Goal: Task Accomplishment & Management: Use online tool/utility

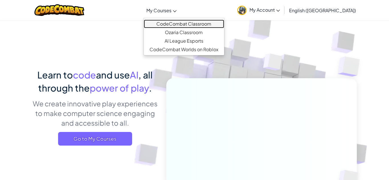
click at [186, 23] on link "CodeCombat Classroom" at bounding box center [184, 24] width 80 height 9
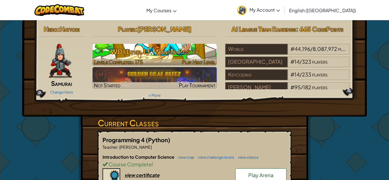
click at [168, 50] on h3 "WD1 Level 13: Wanted Poster" at bounding box center [155, 51] width 125 height 13
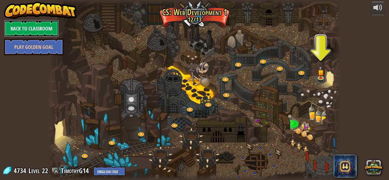
click at [32, 30] on link "Back to Classroom" at bounding box center [31, 28] width 55 height 17
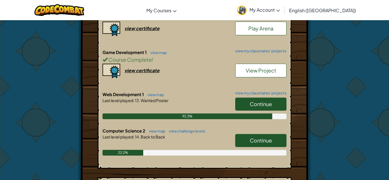
scroll to position [149, 0]
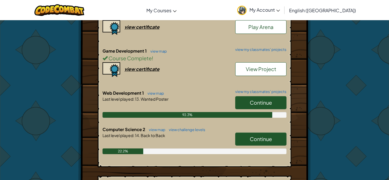
click at [267, 135] on link "Continue" at bounding box center [260, 139] width 51 height 13
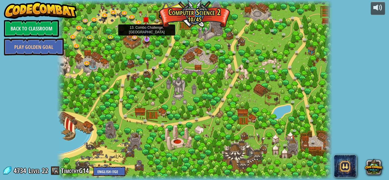
click at [146, 39] on img at bounding box center [146, 31] width 7 height 17
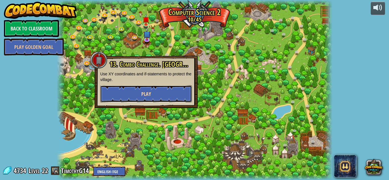
click at [140, 92] on button "Play" at bounding box center [146, 94] width 92 height 17
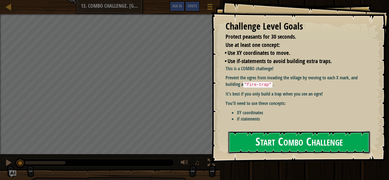
click at [274, 143] on button "Start Combo Challenge" at bounding box center [299, 142] width 142 height 23
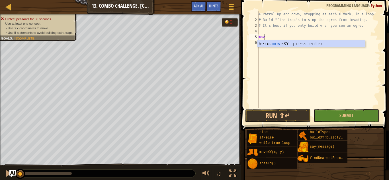
scroll to position [3, 1]
click at [295, 44] on div "hero. mov eXY press enter" at bounding box center [312, 50] width 108 height 21
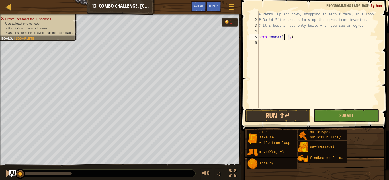
scroll to position [3, 4]
click at [292, 37] on div "# Patrol up and down, stopping at each X mark, in a loop. # Build "fire-trap"s …" at bounding box center [319, 65] width 123 height 108
type textarea "hero.moveXY(32, 52)"
click at [298, 38] on div "# Patrol up and down, stopping at each X mark, in a loop. # Build "fire-trap"s …" at bounding box center [319, 65] width 123 height 108
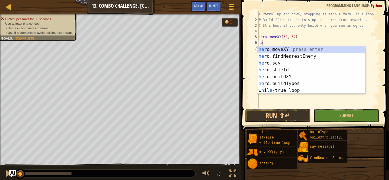
scroll to position [3, 1]
click at [286, 78] on div "her o.moveXY press enter her o.findNearestEnemy press enter her o.say press ent…" at bounding box center [312, 77] width 108 height 62
type textarea "hero.buildXY("fence", 36, 30)"
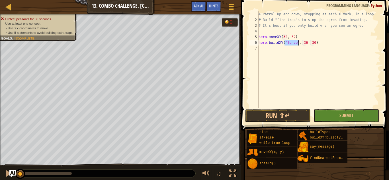
click at [295, 46] on div "# Patrol up and down, stopping at each X mark, in a loop. # Build "fire-trap"s …" at bounding box center [319, 65] width 123 height 108
click at [295, 43] on div "# Patrol up and down, stopping at each X mark, in a loop. # Build "fire-trap"s …" at bounding box center [319, 65] width 123 height 108
click at [296, 42] on div "# Patrol up and down, stopping at each X mark, in a loop. # Build "fire-trap"s …" at bounding box center [319, 65] width 123 height 108
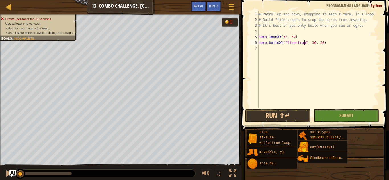
click at [315, 44] on div "# Patrol up and down, stopping at each X mark, in a loop. # Build "fire-trap"s …" at bounding box center [319, 65] width 123 height 108
click at [323, 42] on div "# Patrol up and down, stopping at each X mark, in a loop. # Build "fire-trap"s …" at bounding box center [319, 65] width 123 height 108
type textarea "hero.buildXY("fire-trap", 33, 52)"
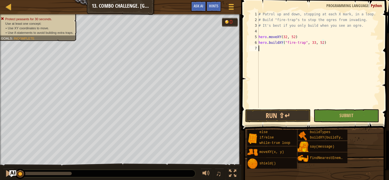
click at [271, 48] on div "# Patrol up and down, stopping at each X mark, in a loop. # Build "fire-trap"s …" at bounding box center [319, 65] width 123 height 108
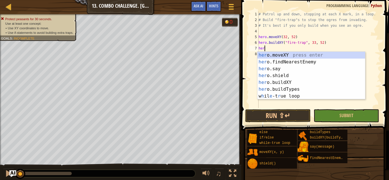
scroll to position [3, 1]
click at [278, 55] on div "her o.moveXY press enter her o.findNearestEnemy press enter her o.say press ent…" at bounding box center [312, 83] width 108 height 62
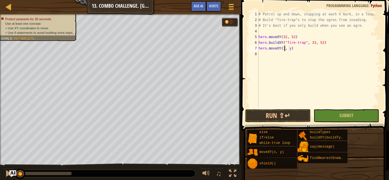
scroll to position [3, 4]
click at [292, 48] on div "# Patrol up and down, stopping at each X mark, in a loop. # Build "fire-trap"s …" at bounding box center [319, 65] width 123 height 108
click at [293, 49] on div "# Patrol up and down, stopping at each X mark, in a loop. # Build "fire-trap"s …" at bounding box center [319, 65] width 123 height 108
type textarea "hero.moveXY(32, 34)"
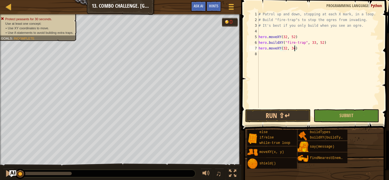
click at [298, 50] on div "# Patrol up and down, stopping at each X mark, in a loop. # Build "fire-trap"s …" at bounding box center [319, 65] width 123 height 108
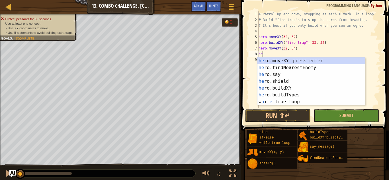
scroll to position [3, 0]
click at [280, 87] on div "he ro.moveXY press enter he ro.findNearestEnemy press enter he ro.say press ent…" at bounding box center [312, 89] width 108 height 62
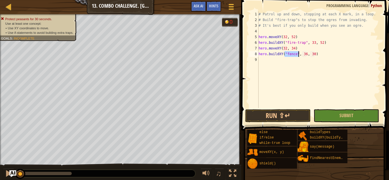
click at [296, 54] on div "# Patrol up and down, stopping at each X mark, in a loop. # Build "fire-trap"s …" at bounding box center [319, 59] width 123 height 97
click at [296, 54] on div "# Patrol up and down, stopping at each X mark, in a loop. # Build "fire-trap"s …" at bounding box center [319, 65] width 123 height 108
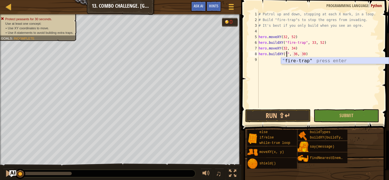
click at [299, 61] on div "" fire-trap" press enter" at bounding box center [335, 68] width 108 height 21
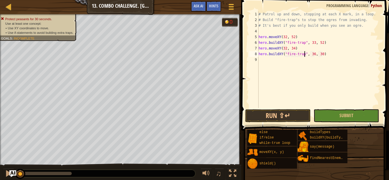
click at [315, 54] on div "# Patrol up and down, stopping at each X mark, in a loop. # Build "fire-trap"s …" at bounding box center [319, 65] width 123 height 108
click at [322, 54] on div "# Patrol up and down, stopping at each X mark, in a loop. # Build "fire-trap"s …" at bounding box center [319, 65] width 123 height 108
type textarea "hero.buildXY("fire-trap", 33, 34)"
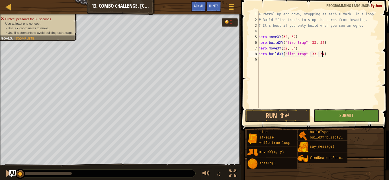
click at [328, 55] on div "# Patrol up and down, stopping at each X mark, in a loop. # Build "fire-trap"s …" at bounding box center [319, 65] width 123 height 108
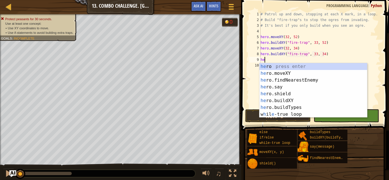
scroll to position [3, 1]
click at [282, 75] on div "her o press enter her o.moveXY press enter her o.findNearestEnemy press enter h…" at bounding box center [314, 97] width 108 height 68
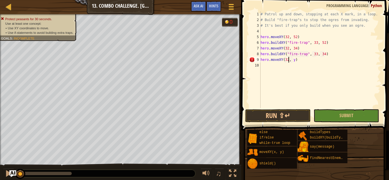
scroll to position [3, 4]
click at [294, 61] on div "# Patrol up and down, stopping at each X mark, in a loop. # Build "fire-trap"s …" at bounding box center [320, 65] width 121 height 108
type textarea "hero.moveXY(32, 16)"
click at [279, 68] on div "# Patrol up and down, stopping at each X mark, in a loop. # Build "fire-trap"s …" at bounding box center [320, 65] width 121 height 108
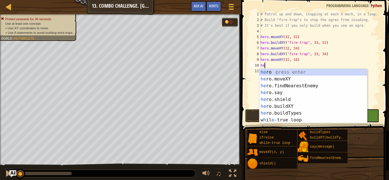
scroll to position [3, 1]
click at [286, 105] on div "her o press enter her o.moveXY press enter her o.findNearestEnemy press enter h…" at bounding box center [314, 103] width 108 height 68
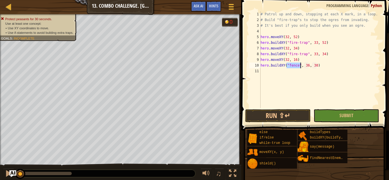
click at [295, 63] on div "# Patrol up and down, stopping at each X mark, in a loop. # Build "fire-trap"s …" at bounding box center [320, 59] width 121 height 97
click at [295, 65] on div "# Patrol up and down, stopping at each X mark, in a loop. # Build "fire-trap"s …" at bounding box center [320, 65] width 121 height 108
click at [298, 65] on div "# Patrol up and down, stopping at each X mark, in a loop. # Build "fire-trap"s …" at bounding box center [320, 65] width 121 height 108
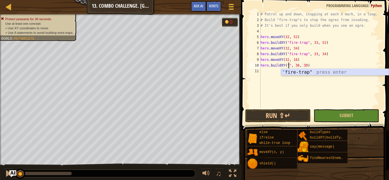
click at [305, 74] on div "" fire-trap" press enter" at bounding box center [335, 79] width 108 height 21
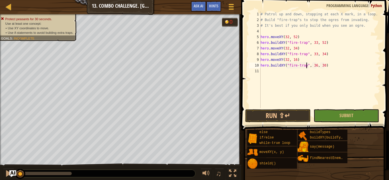
click at [316, 65] on div "# Patrol up and down, stopping at each X mark, in a loop. # Build "fire-trap"s …" at bounding box center [320, 65] width 121 height 108
click at [324, 65] on div "# Patrol up and down, stopping at each X mark, in a loop. # Build "fire-trap"s …" at bounding box center [320, 65] width 121 height 108
click at [326, 65] on div "# Patrol up and down, stopping at each X mark, in a loop. # Build "fire-trap"s …" at bounding box center [320, 65] width 121 height 108
type textarea "hero.buildXY("fire-trap", 32, 16)"
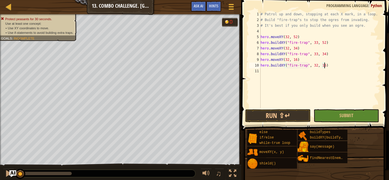
scroll to position [3, 9]
click at [337, 114] on button "Submit" at bounding box center [347, 115] width 66 height 13
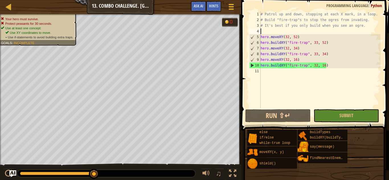
click at [270, 31] on div "# Patrol up and down, stopping at each X mark, in a loop. # Build "fire-trap"s …" at bounding box center [320, 65] width 121 height 108
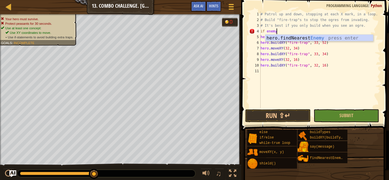
scroll to position [3, 2]
type textarea "if enemy:"
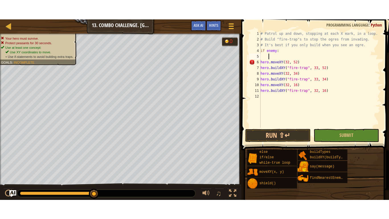
scroll to position [3, 0]
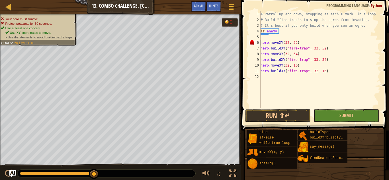
click at [261, 42] on div "# Patrol up and down, stopping at each X mark, in a loop. # Build "fire-trap"s …" at bounding box center [320, 65] width 121 height 108
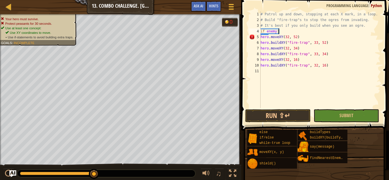
click at [283, 31] on div "# Patrol up and down, stopping at each X mark, in a loop. # Build "fire-trap"s …" at bounding box center [320, 65] width 121 height 108
type textarea "if enemy:"
click at [202, 10] on button "Ask AI" at bounding box center [198, 6] width 15 height 11
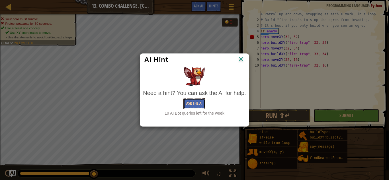
click at [188, 104] on button "Ask the AI" at bounding box center [195, 104] width 22 height 11
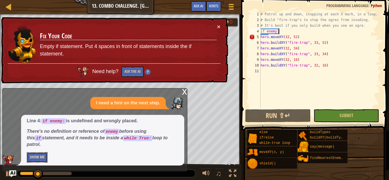
click at [39, 155] on button "Show Me" at bounding box center [37, 158] width 21 height 11
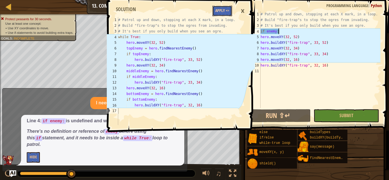
click at [223, 7] on button "Apply =>" at bounding box center [223, 11] width 20 height 11
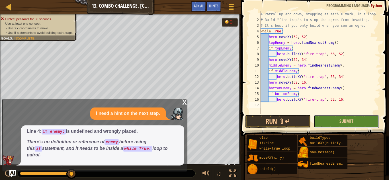
click at [363, 119] on button "Submit" at bounding box center [347, 121] width 66 height 13
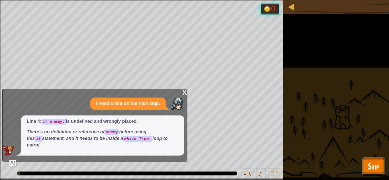
click at [374, 170] on span "Skip" at bounding box center [373, 167] width 11 height 12
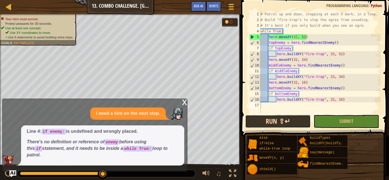
click at [280, 125] on button "Run ⇧↵" at bounding box center [278, 121] width 66 height 13
click at [187, 107] on div "x I need a hint on the next step. Line 4: if enemy: is undefined and wrongly pl…" at bounding box center [94, 135] width 185 height 73
click at [187, 105] on div "x" at bounding box center [184, 102] width 5 height 6
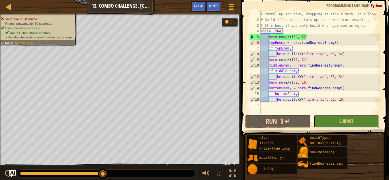
click at [325, 117] on button "Submit" at bounding box center [347, 121] width 66 height 13
click at [339, 121] on button "Submit" at bounding box center [347, 121] width 66 height 13
click at [350, 119] on span "Submit" at bounding box center [347, 121] width 14 height 6
click at [202, 6] on span "Ask AI" at bounding box center [199, 5] width 10 height 5
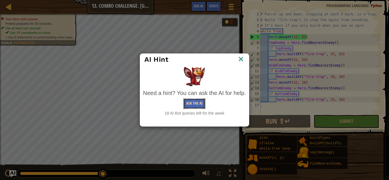
click at [190, 106] on button "Ask the AI" at bounding box center [195, 104] width 22 height 11
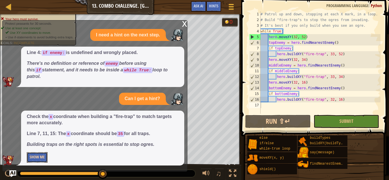
click at [42, 158] on button "Show Me" at bounding box center [37, 158] width 21 height 11
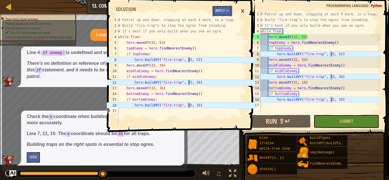
click at [224, 9] on button "Apply =>" at bounding box center [223, 11] width 20 height 11
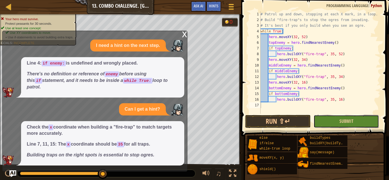
click at [369, 123] on button "Submit" at bounding box center [347, 121] width 66 height 13
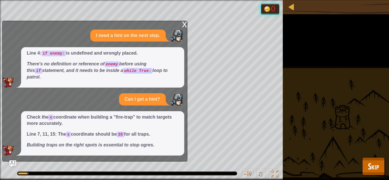
click at [185, 27] on div "x" at bounding box center [184, 24] width 5 height 6
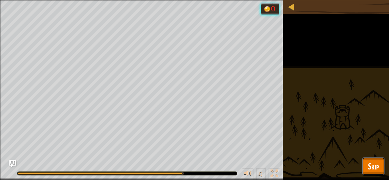
click at [373, 166] on span "Skip" at bounding box center [373, 167] width 11 height 12
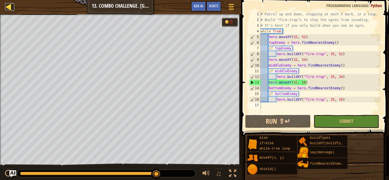
click at [10, 8] on div at bounding box center [8, 6] width 7 height 7
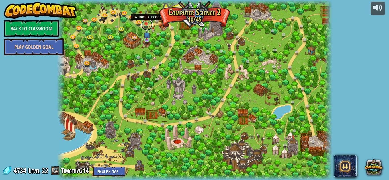
click at [144, 27] on link at bounding box center [146, 24] width 11 height 11
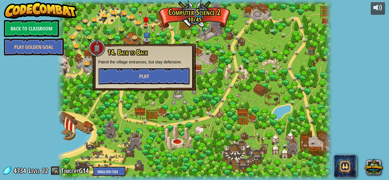
click at [133, 78] on button "Play" at bounding box center [144, 76] width 92 height 17
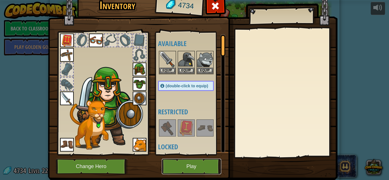
click at [187, 170] on button "Play" at bounding box center [192, 167] width 60 height 16
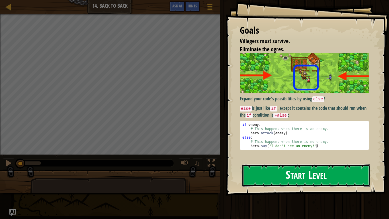
click at [274, 179] on button "Start Level" at bounding box center [307, 175] width 128 height 23
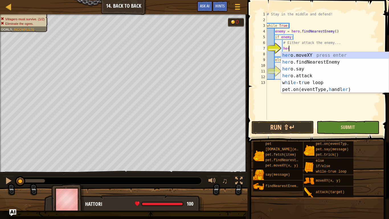
scroll to position [3, 3]
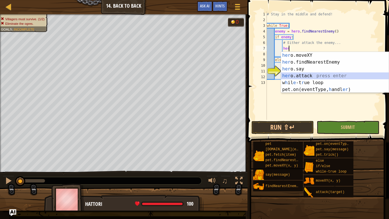
click at [321, 74] on div "her o.moveXY press enter her o.findNearestEnemy press enter her o.say press ent…" at bounding box center [335, 79] width 108 height 55
type textarea "hero.attack(enemy)"
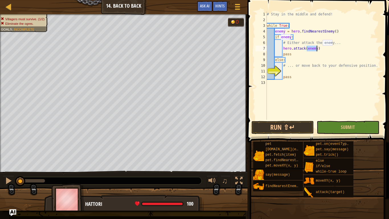
click at [289, 71] on div "# Stay in the middle and defend! while True : enemy = hero . findNearestEnemy (…" at bounding box center [323, 71] width 115 height 120
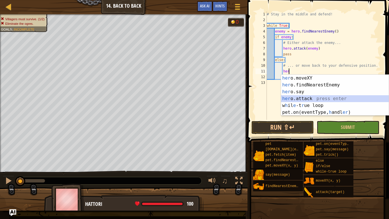
click at [295, 99] on div "her o.moveXY press enter her o.findNearestEnemy press enter her o.say press ent…" at bounding box center [335, 102] width 108 height 55
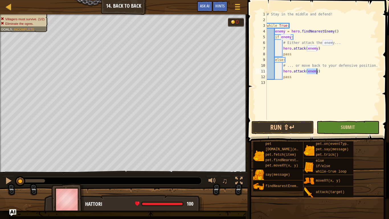
type textarea "hero.attack(enemy)"
click at [328, 125] on button "Submit" at bounding box center [348, 127] width 62 height 13
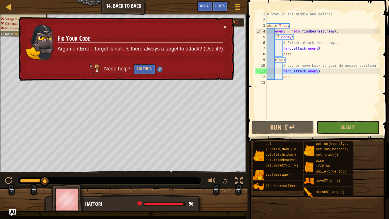
drag, startPoint x: 325, startPoint y: 74, endPoint x: 284, endPoint y: 73, distance: 40.8
click at [284, 73] on div "# Stay in the middle and defend! while True : enemy = hero . findNearestEnemy (…" at bounding box center [323, 71] width 115 height 120
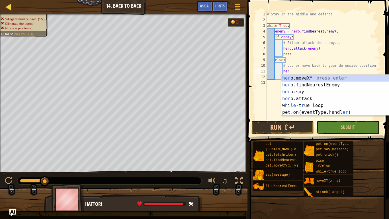
type textarea "her"
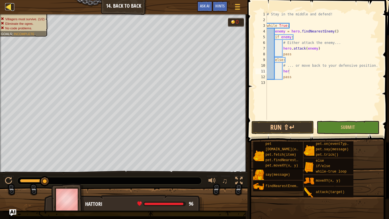
click at [12, 8] on div at bounding box center [8, 6] width 7 height 7
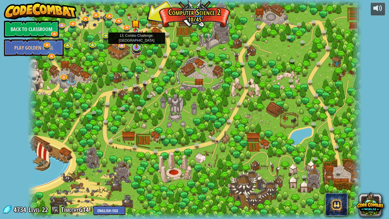
click at [137, 50] on link at bounding box center [136, 47] width 11 height 11
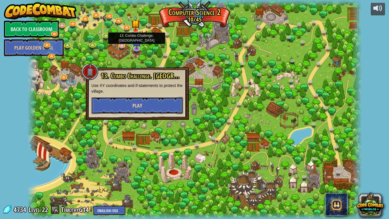
click at [131, 103] on button "Play" at bounding box center [138, 105] width 92 height 17
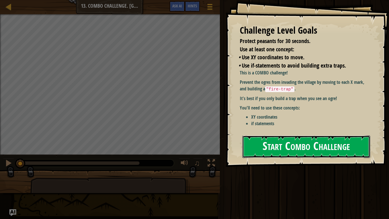
click at [290, 137] on button "Start Combo Challenge" at bounding box center [307, 146] width 128 height 23
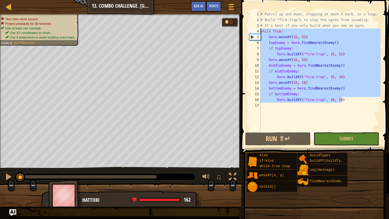
drag, startPoint x: 351, startPoint y: 101, endPoint x: 257, endPoint y: 32, distance: 116.2
click at [257, 32] on div "1 2 3 4 5 6 7 8 9 10 11 12 13 14 15 16 17 # Patrol up and down, stopping at eac…" at bounding box center [314, 71] width 133 height 120
type textarea "while True: hero.moveXY(32, 52)"
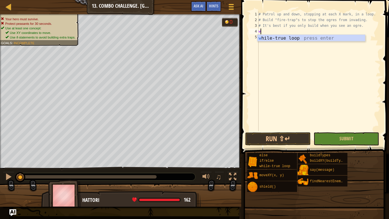
scroll to position [3, 0]
type textarea "wh"
click at [280, 40] on div "wh ile-true loop press enter" at bounding box center [312, 45] width 108 height 21
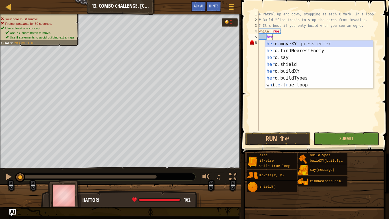
scroll to position [3, 2]
click at [279, 43] on div "her o.moveXY press enter her o.findNearestEnemy press enter her o.say press ent…" at bounding box center [320, 71] width 108 height 62
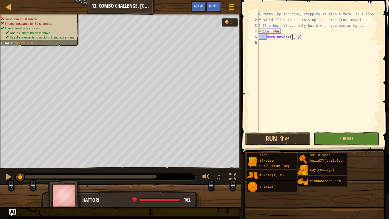
scroll to position [3, 5]
click at [300, 37] on div "# Patrol up and down, stopping at each X mark, in a loop. # Build "fire-trap"s …" at bounding box center [319, 76] width 123 height 131
type textarea "hero.moveXY(32, 52)"
click at [308, 40] on div "# Patrol up and down, stopping at each X mark, in a loop. # Build "fire-trap"s …" at bounding box center [319, 76] width 123 height 131
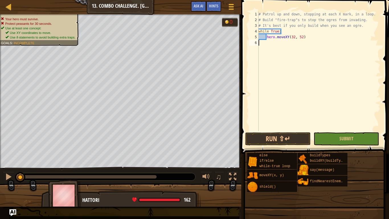
scroll to position [3, 0]
click at [308, 38] on div "# Patrol up and down, stopping at each X mark, in a loop. # Build "fire-trap"s …" at bounding box center [319, 76] width 123 height 131
type textarea "hero.moveXY(32, 52)"
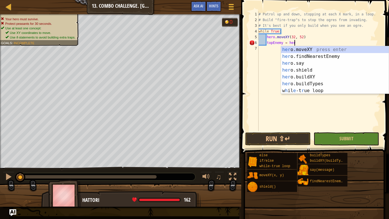
scroll to position [3, 5]
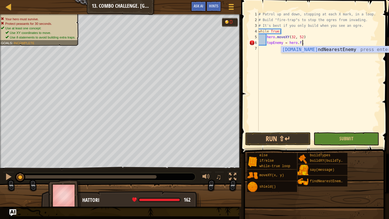
type textarea "topEnemy = hero.find"
click at [301, 50] on div "hero.find NearestEnemy press enter" at bounding box center [335, 56] width 108 height 21
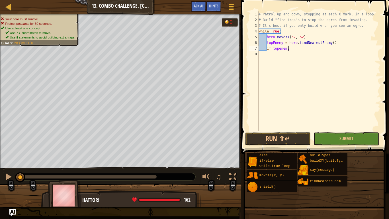
scroll to position [3, 4]
type textarea "if topenemy:"
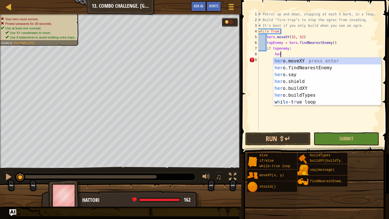
scroll to position [3, 3]
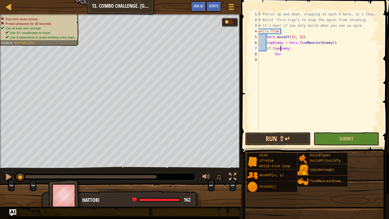
click at [281, 48] on div "# Patrol up and down, stopping at each X mark, in a loop. # Build "fire-trap"s …" at bounding box center [319, 76] width 123 height 131
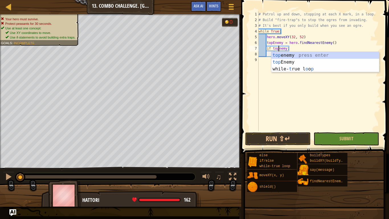
scroll to position [3, 3]
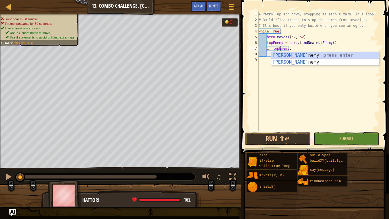
click at [291, 47] on div "# Patrol up and down, stopping at each X mark, in a loop. # Build "fire-trap"s …" at bounding box center [319, 76] width 123 height 131
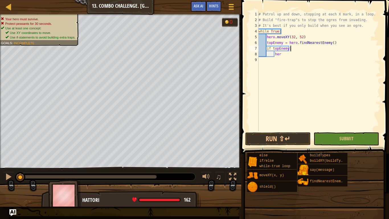
click at [284, 53] on div "# Patrol up and down, stopping at each X mark, in a loop. # Build "fire-trap"s …" at bounding box center [319, 76] width 123 height 131
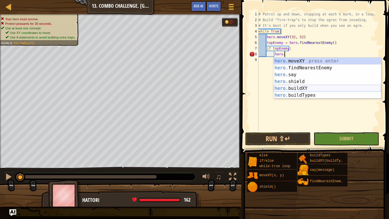
click at [292, 88] on div "hero. moveXY press enter hero. findNearestEnemy press enter hero. say press ent…" at bounding box center [328, 85] width 108 height 55
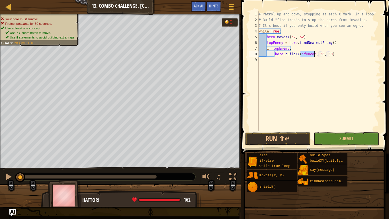
click at [311, 52] on div "# Patrol up and down, stopping at each X mark, in a loop. # Build "fire-trap"s …" at bounding box center [319, 71] width 123 height 120
click at [312, 53] on div "# Patrol up and down, stopping at each X mark, in a loop. # Build "fire-trap"s …" at bounding box center [319, 76] width 123 height 131
click at [331, 54] on div "# Patrol up and down, stopping at each X mark, in a loop. # Build "fire-trap"s …" at bounding box center [319, 76] width 123 height 131
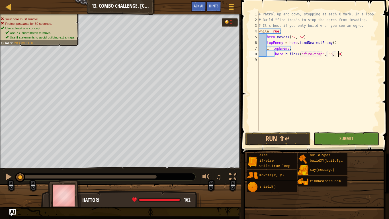
click at [340, 54] on div "# Patrol up and down, stopping at each X mark, in a loop. # Build "fire-trap"s …" at bounding box center [319, 76] width 123 height 131
type textarea "hero.buildXY("fire-trap", 35, 52)"
click at [346, 52] on div "# Patrol up and down, stopping at each X mark, in a loop. # Build "fire-trap"s …" at bounding box center [319, 76] width 123 height 131
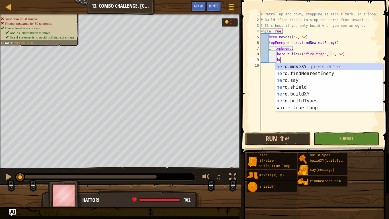
scroll to position [3, 3]
click at [305, 66] on div "her o.moveXY press enter her o.findNearestEnemy press enter her o.say press ent…" at bounding box center [330, 94] width 108 height 62
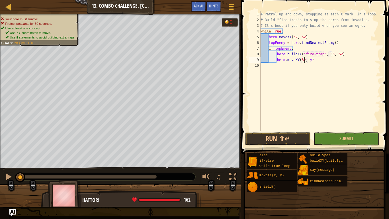
scroll to position [3, 7]
click at [311, 59] on div "# Patrol up and down, stopping at each X mark, in a loop. # Build "fire-trap"s …" at bounding box center [320, 76] width 121 height 131
type textarea "hero.moveXY(32, 34)"
click at [326, 140] on button "Submit" at bounding box center [347, 138] width 66 height 13
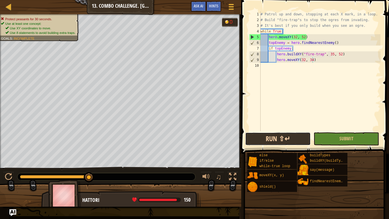
click at [267, 142] on button "Run ⇧↵" at bounding box center [278, 138] width 66 height 13
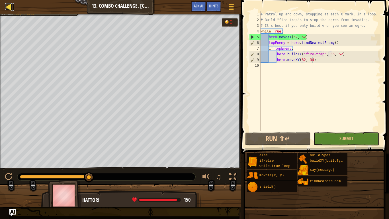
click at [11, 10] on div at bounding box center [8, 6] width 7 height 7
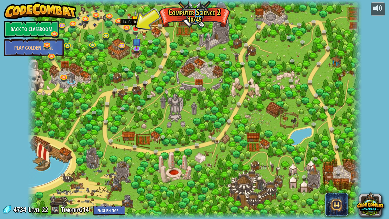
click at [137, 28] on img at bounding box center [135, 19] width 9 height 19
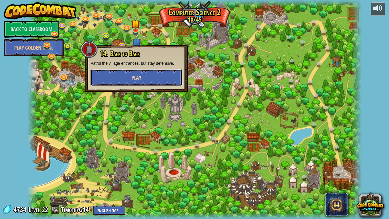
click at [145, 74] on button "Play" at bounding box center [137, 77] width 92 height 17
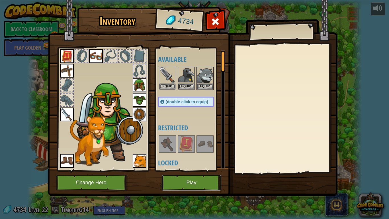
click at [178, 178] on button "Play" at bounding box center [192, 183] width 60 height 16
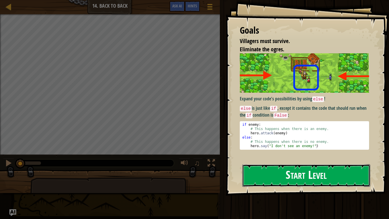
click at [278, 179] on button "Start Level" at bounding box center [307, 175] width 128 height 23
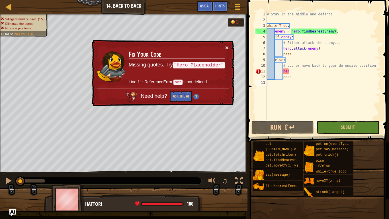
click at [227, 47] on button "×" at bounding box center [226, 47] width 3 height 6
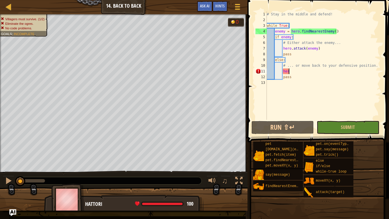
click at [299, 71] on div "# Stay in the middle and defend! while True : enemy = hero . findNearestEnemy (…" at bounding box center [323, 71] width 115 height 120
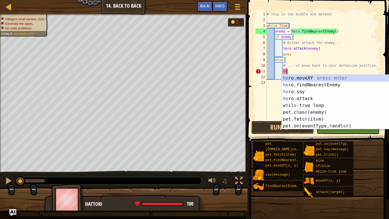
type textarea "h"
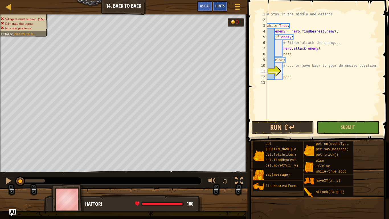
click at [218, 6] on span "Hints" at bounding box center [220, 5] width 9 height 5
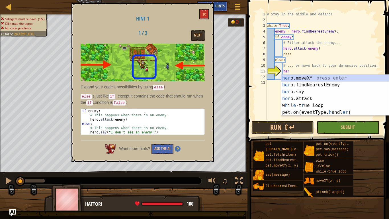
scroll to position [3, 3]
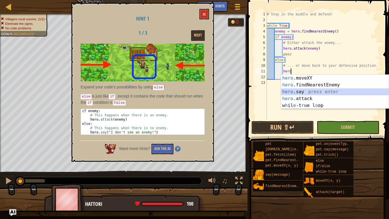
click at [295, 91] on div "hero .moveXY press enter hero .findNearestEnemy press enter hero .say press ent…" at bounding box center [335, 99] width 108 height 48
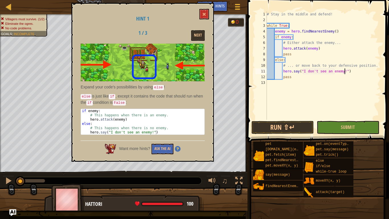
scroll to position [3, 11]
click at [336, 130] on button "Submit" at bounding box center [348, 127] width 62 height 13
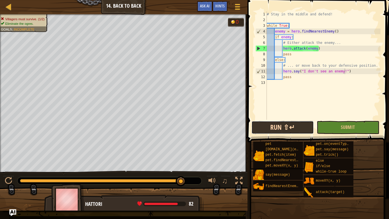
click at [296, 128] on button "Run ⇧↵" at bounding box center [283, 127] width 62 height 13
click at [218, 10] on div "Hints" at bounding box center [220, 6] width 15 height 11
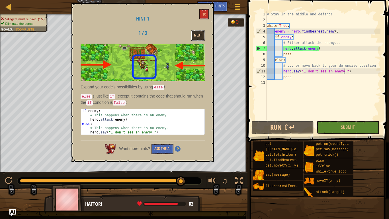
click at [197, 33] on button "Next" at bounding box center [198, 35] width 14 height 11
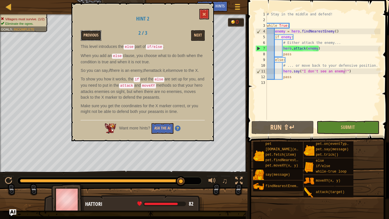
click at [91, 31] on button "Previous" at bounding box center [91, 35] width 21 height 11
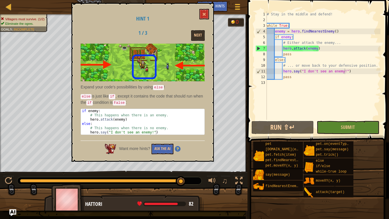
type textarea "enemy = hero.findNearestEnemy()"
click at [225, 33] on div "Map Computer Science 2 14. Back to Back Game Menu Done Hints Ask AI 1 ההההההההה…" at bounding box center [194, 109] width 389 height 219
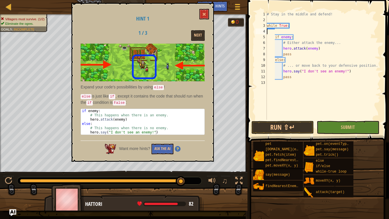
type textarea "while True:"
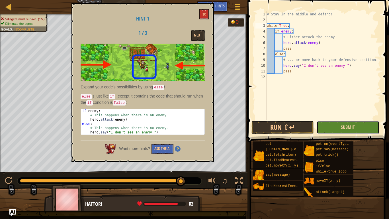
click at [350, 125] on span "Submit" at bounding box center [348, 127] width 14 height 6
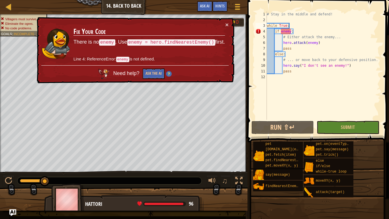
click at [294, 25] on div "# Stay in the middle and defend! while True : if enemy : # Either attack the en…" at bounding box center [323, 71] width 115 height 120
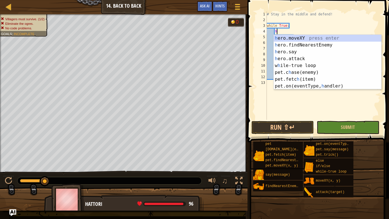
type textarea "he"
click at [296, 44] on div "he ro.moveXY press enter he ro.findNearestEnemy press enter he ro.say press ent…" at bounding box center [328, 69] width 108 height 68
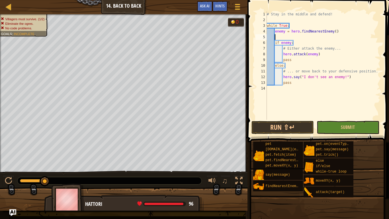
scroll to position [3, 0]
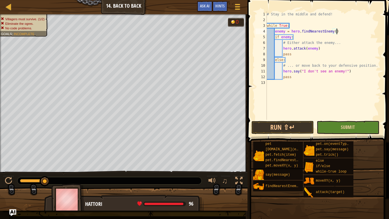
type textarea "enemy = hero.findNearestEnemy()"
click at [337, 129] on button "Submit" at bounding box center [348, 127] width 62 height 13
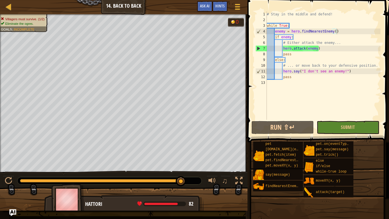
click at [289, 86] on div "# Stay in the middle and defend! while True : enemy = hero . findNearestEnemy (…" at bounding box center [323, 71] width 115 height 120
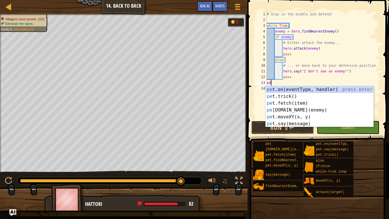
type textarea "pet"
click at [287, 98] on div "pet .on(eventType, handler) press enter pet .trick() press enter pet .fetch(ite…" at bounding box center [320, 113] width 108 height 55
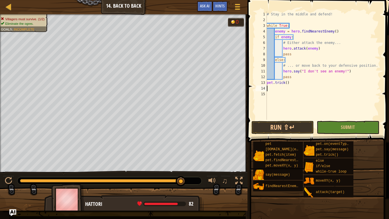
scroll to position [3, 0]
click at [333, 125] on button "Submit" at bounding box center [348, 127] width 62 height 13
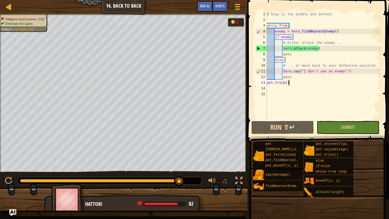
click at [292, 84] on div "# Stay in the middle and defend! while True : enemy = hero . findNearestEnemy (…" at bounding box center [323, 71] width 115 height 120
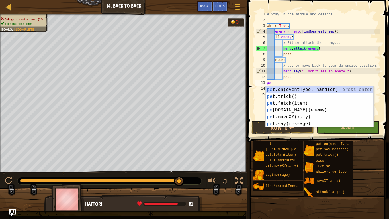
type textarea "p"
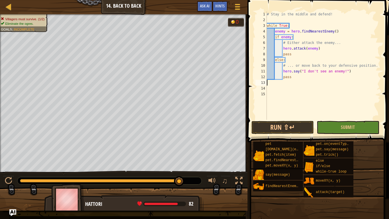
type textarea "pass"
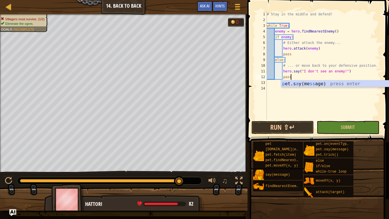
click at [264, 83] on div "13" at bounding box center [261, 83] width 11 height 6
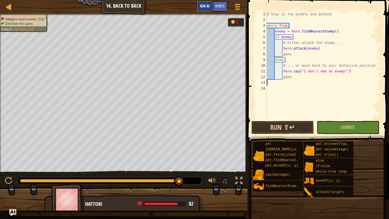
click at [202, 7] on span "Ask AI" at bounding box center [205, 5] width 10 height 5
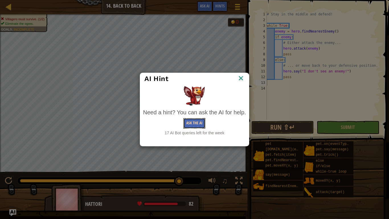
click at [196, 122] on button "Ask the AI" at bounding box center [195, 123] width 22 height 11
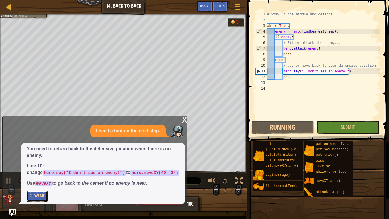
click at [38, 180] on button "Show Me" at bounding box center [37, 196] width 21 height 11
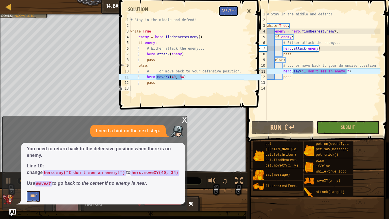
click at [235, 10] on button "Apply =>" at bounding box center [229, 11] width 20 height 11
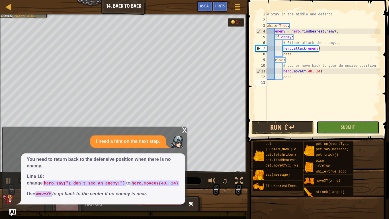
click at [334, 127] on button "Submit" at bounding box center [348, 127] width 62 height 13
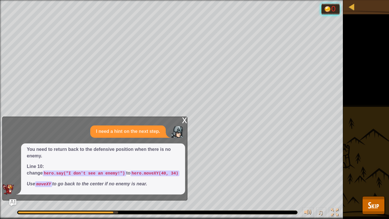
click at [185, 117] on div "x" at bounding box center [184, 120] width 5 height 6
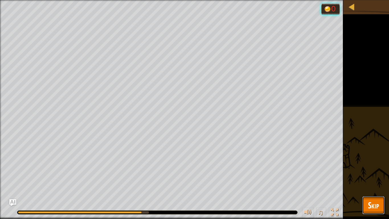
click at [379, 180] on span "Skip" at bounding box center [373, 205] width 11 height 12
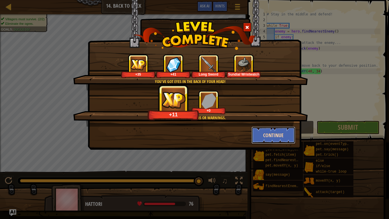
click at [263, 136] on button "Continue" at bounding box center [274, 135] width 44 height 17
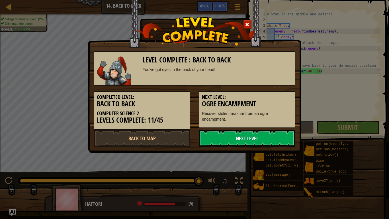
click at [237, 139] on link "Next Level" at bounding box center [247, 138] width 97 height 17
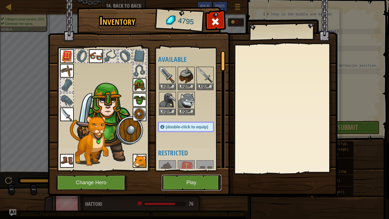
click at [176, 179] on button "Play" at bounding box center [192, 183] width 60 height 16
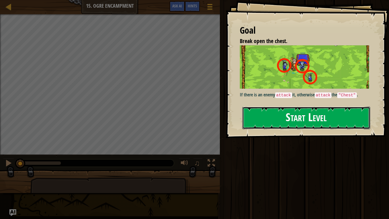
click at [288, 114] on button "Start Level" at bounding box center [307, 118] width 128 height 23
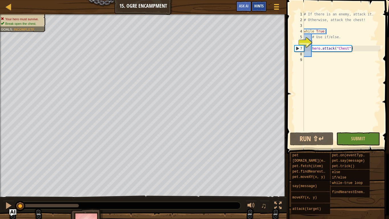
click at [255, 3] on span "Hints" at bounding box center [259, 5] width 9 height 5
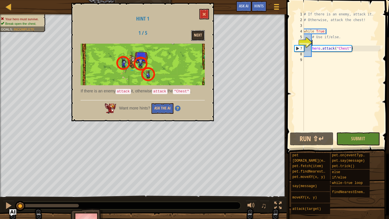
click at [194, 35] on button "Next" at bounding box center [198, 35] width 14 height 11
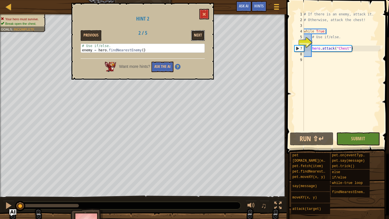
click at [200, 33] on button "Next" at bounding box center [198, 35] width 14 height 11
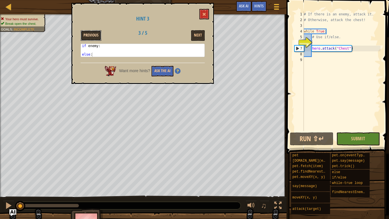
click at [85, 36] on button "Previous" at bounding box center [91, 35] width 21 height 11
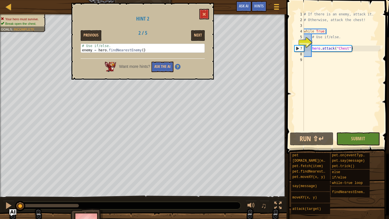
click at [318, 43] on div "# If there is an enemy, attack it. # Otherwise, attack the chest! while True : …" at bounding box center [342, 76] width 78 height 131
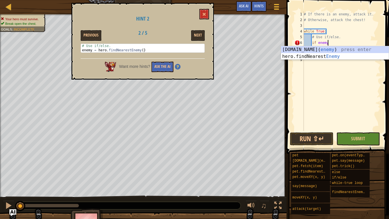
scroll to position [3, 3]
type textarea "if enemy:"
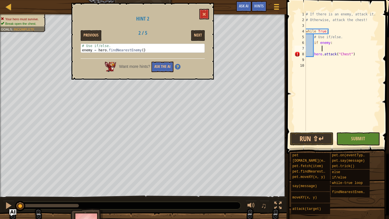
scroll to position [3, 2]
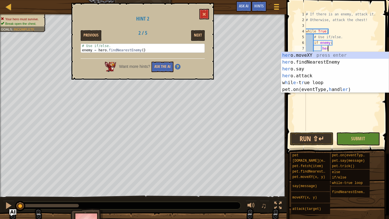
type textarea "hero"
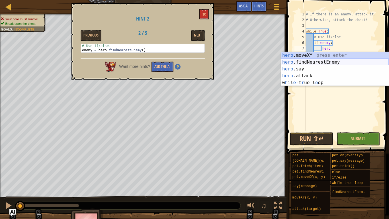
click at [314, 60] on div "hero .moveXY press enter hero .findNearestEnemy press enter hero .say press ent…" at bounding box center [335, 76] width 108 height 48
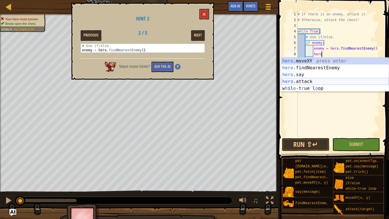
click at [310, 82] on div "hero .moveXY press enter hero .findNearestEnemy press enter hero .say press ent…" at bounding box center [335, 82] width 108 height 48
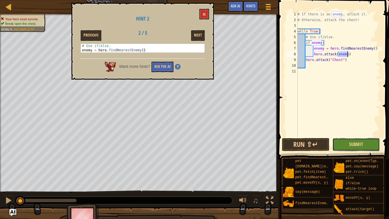
click at [358, 146] on span "Submit" at bounding box center [357, 144] width 14 height 6
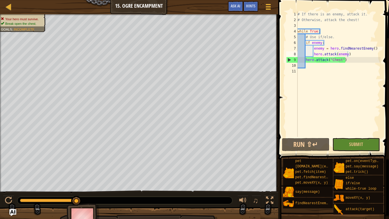
type textarea "hero.attack("Chest")"
click at [306, 60] on div "# If there is an enemy, attack it. # Otherwise, attack the chest! while True : …" at bounding box center [339, 79] width 84 height 137
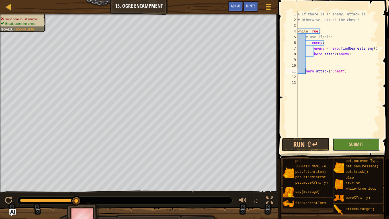
click at [359, 148] on button "Submit" at bounding box center [357, 144] width 48 height 13
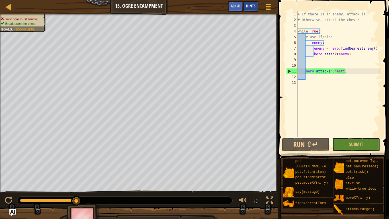
click at [253, 7] on span "Hints" at bounding box center [250, 5] width 9 height 5
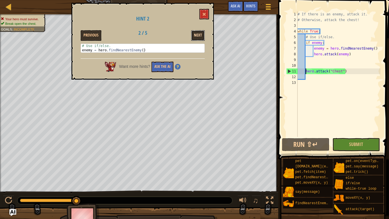
click at [197, 39] on button "Next" at bounding box center [198, 35] width 14 height 11
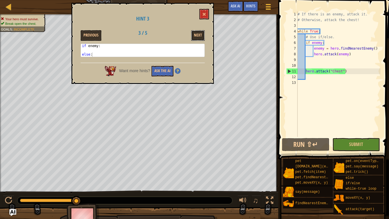
click at [197, 39] on button "Next" at bounding box center [198, 35] width 14 height 11
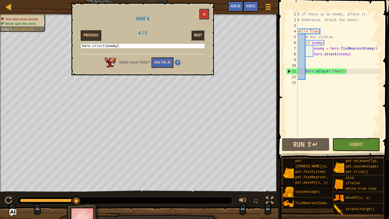
click at [196, 40] on button "Next" at bounding box center [198, 35] width 14 height 11
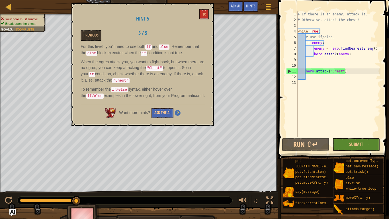
scroll to position [3, 1]
click at [312, 64] on div "# If there is an enemy, attack it. # Otherwise, attack the chest! while True : …" at bounding box center [339, 79] width 84 height 137
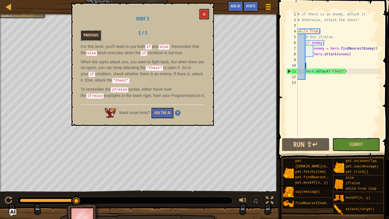
click at [84, 36] on button "Previous" at bounding box center [91, 35] width 21 height 11
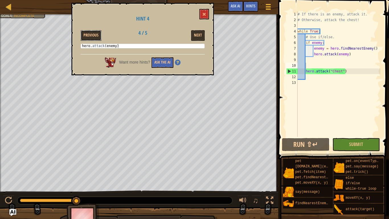
click at [84, 36] on button "Previous" at bounding box center [91, 35] width 21 height 11
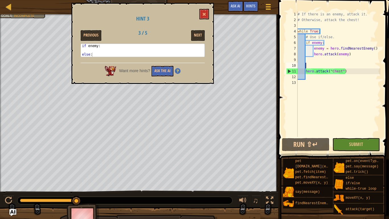
click at [319, 63] on div "# If there is an enemy, attack it. # Otherwise, attack the chest! while True : …" at bounding box center [339, 79] width 84 height 137
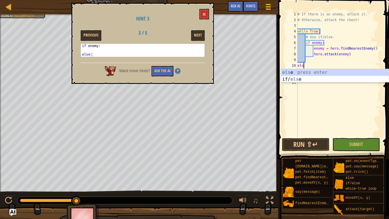
scroll to position [3, 0]
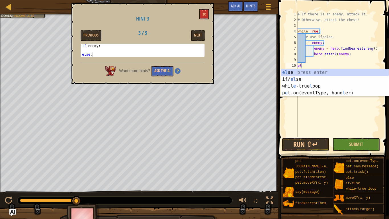
type textarea "e"
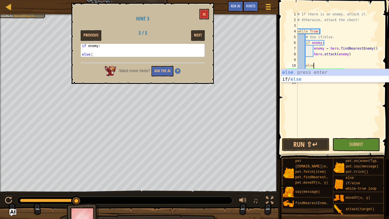
scroll to position [3, 2]
type textarea "else:"
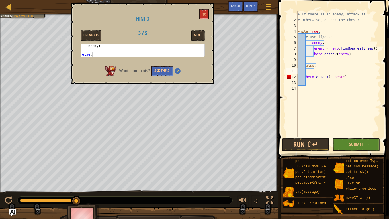
scroll to position [3, 0]
click at [306, 76] on div "# If there is an enemy, attack it. # Otherwise, attack the chest! while True : …" at bounding box center [339, 79] width 84 height 137
click at [314, 70] on div "# If there is an enemy, attack it. # Otherwise, attack the chest! while True : …" at bounding box center [339, 79] width 84 height 137
click at [314, 65] on div "# If there is an enemy, attack it. # Otherwise, attack the chest! while True : …" at bounding box center [339, 79] width 84 height 137
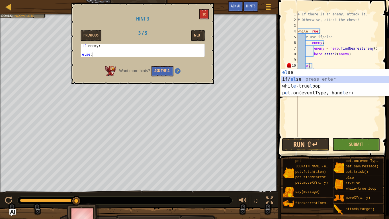
click at [295, 80] on div "el se press enter if/ el se press enter whil e -true l oop press enter p e t.on…" at bounding box center [335, 89] width 108 height 41
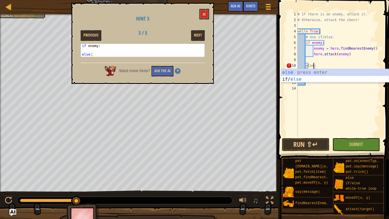
scroll to position [3, 2]
click at [294, 74] on div "else press enter if/ else press enter" at bounding box center [335, 82] width 108 height 27
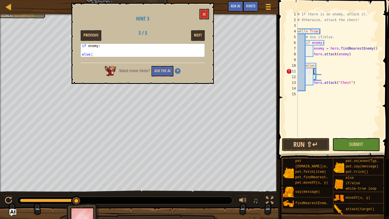
type textarea ":"
click at [346, 145] on button "Submit" at bounding box center [357, 144] width 48 height 13
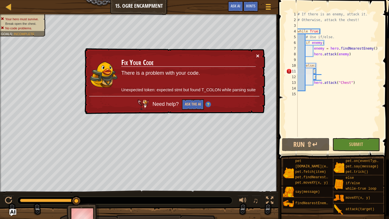
click at [258, 54] on button "×" at bounding box center [257, 56] width 3 height 6
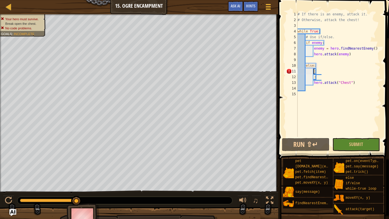
click at [333, 80] on div "# If there is an enemy, attack it. # Otherwise, attack the chest! while True : …" at bounding box center [339, 79] width 84 height 137
type textarea ":"
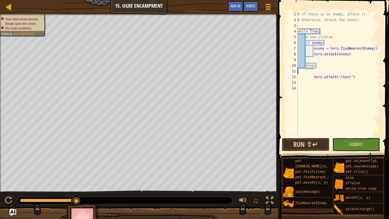
type textarea "else:"
click at [361, 143] on span "Submit" at bounding box center [357, 144] width 14 height 6
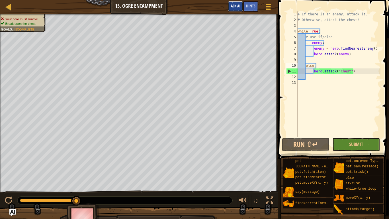
click at [234, 8] on span "Ask AI" at bounding box center [236, 5] width 10 height 5
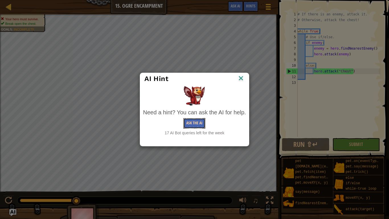
click at [191, 120] on button "Ask the AI" at bounding box center [195, 123] width 22 height 11
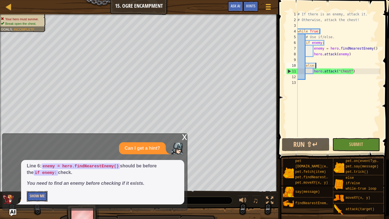
click at [32, 180] on button "Show Me" at bounding box center [37, 196] width 21 height 11
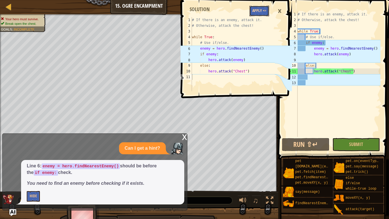
click at [257, 8] on button "Apply =>" at bounding box center [260, 11] width 20 height 11
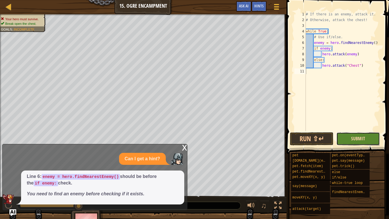
click at [355, 138] on span "Submit" at bounding box center [358, 138] width 14 height 6
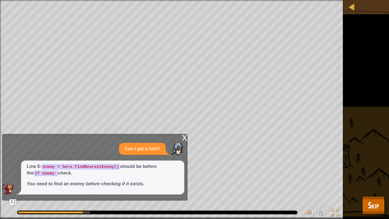
click at [183, 138] on div "x" at bounding box center [184, 137] width 5 height 6
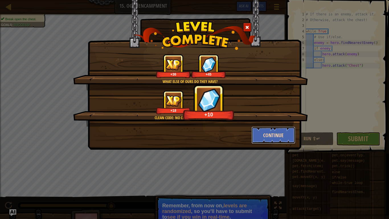
click at [282, 139] on button "Continue" at bounding box center [274, 135] width 44 height 17
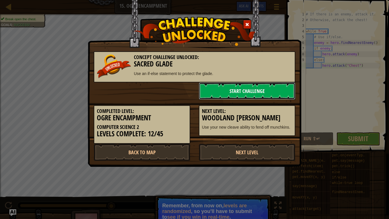
click at [242, 94] on link "Start Challenge" at bounding box center [247, 90] width 97 height 17
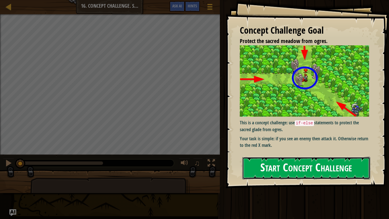
click at [279, 162] on button "Start Concept Challenge" at bounding box center [307, 168] width 128 height 23
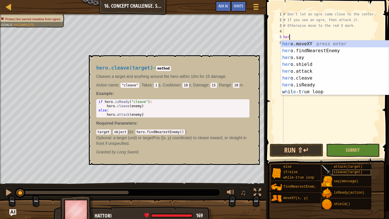
scroll to position [3, 1]
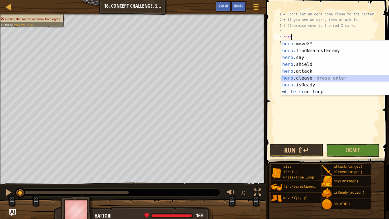
click at [316, 79] on div "hero .moveXY press enter hero .findNearestEnemy press enter hero .say press ent…" at bounding box center [335, 74] width 108 height 68
type textarea "hero.cleave(enemy)"
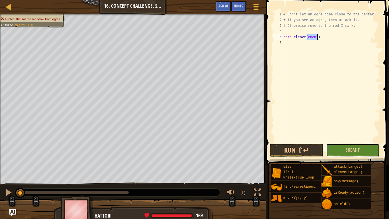
click at [335, 152] on button "Submit" at bounding box center [353, 150] width 54 height 13
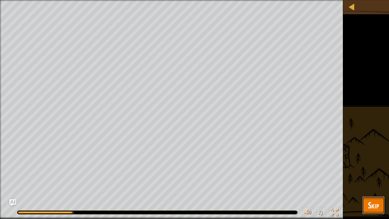
click at [371, 180] on span "Skip" at bounding box center [373, 205] width 11 height 12
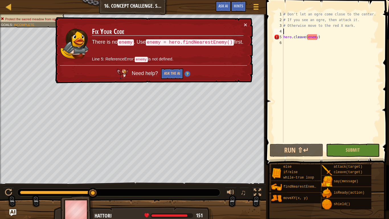
click at [301, 30] on div "# Don't let an ogre come close to the center. # If you see an ogre, then attack…" at bounding box center [332, 82] width 98 height 143
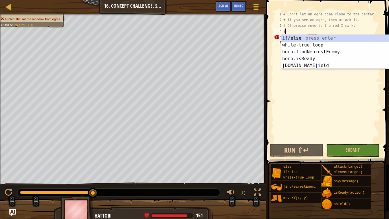
scroll to position [3, 0]
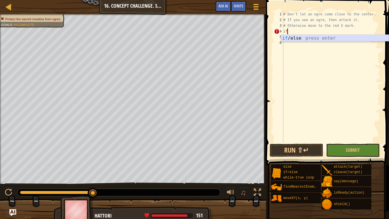
click at [296, 39] on div "if /else press enter" at bounding box center [335, 45] width 108 height 21
type textarea "if enemy:"
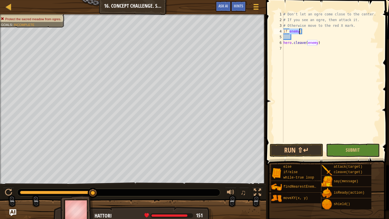
click at [296, 39] on div "# Don't let an ogre come close to the center. # If you see an ogre, then attack…" at bounding box center [332, 82] width 98 height 143
click at [309, 32] on div "# Don't let an ogre come close to the center. # If you see an ogre, then attack…" at bounding box center [332, 82] width 98 height 143
click at [223, 7] on span "Ask AI" at bounding box center [224, 5] width 10 height 5
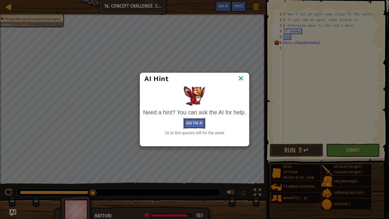
click at [197, 119] on button "Ask the AI" at bounding box center [195, 123] width 22 height 11
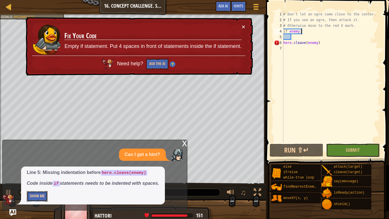
click at [44, 180] on button "Show Me" at bounding box center [37, 196] width 21 height 11
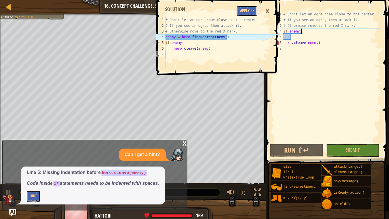
click at [250, 11] on button "Apply =>" at bounding box center [247, 11] width 20 height 11
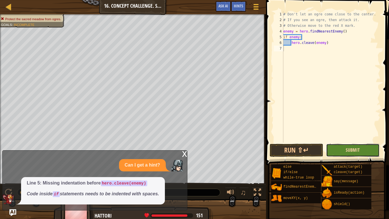
click at [349, 147] on span "Submit" at bounding box center [353, 150] width 14 height 6
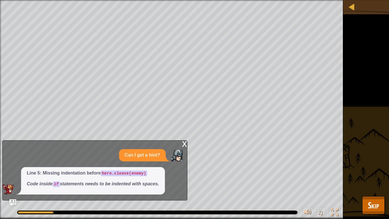
click at [184, 144] on div "x" at bounding box center [184, 144] width 5 height 6
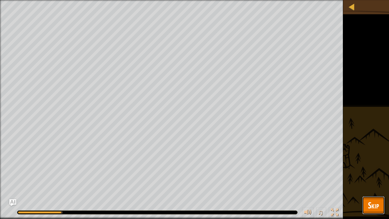
click at [367, 180] on button "Skip" at bounding box center [374, 205] width 23 height 18
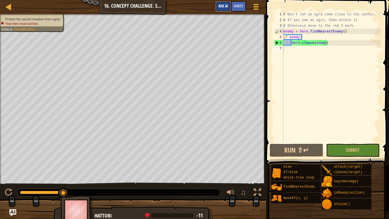
click at [217, 9] on button "Ask AI" at bounding box center [223, 6] width 15 height 11
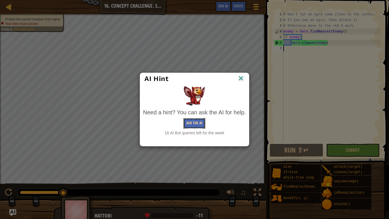
click at [198, 123] on button "Ask the AI" at bounding box center [195, 123] width 22 height 11
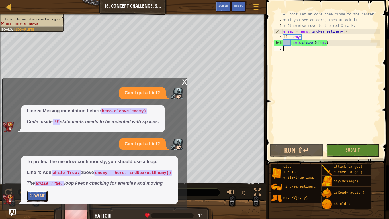
click at [34, 180] on button "Show Me" at bounding box center [37, 196] width 21 height 11
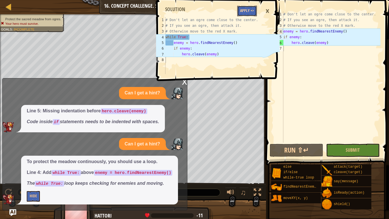
click at [248, 15] on button "Apply =>" at bounding box center [247, 11] width 20 height 11
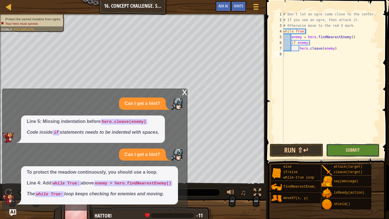
click at [349, 150] on span "Submit" at bounding box center [353, 150] width 14 height 6
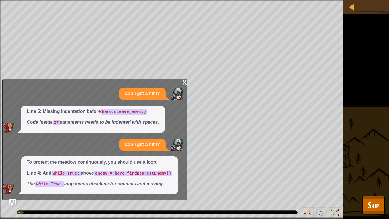
click at [182, 79] on div "x" at bounding box center [184, 82] width 5 height 6
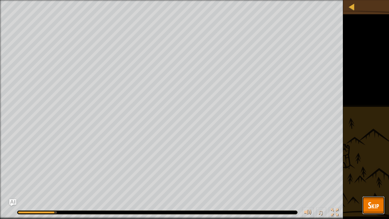
click at [378, 180] on span "Skip" at bounding box center [373, 205] width 11 height 12
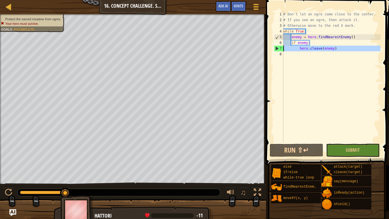
click at [243, 50] on div "Map Computer Science 2 16. Concept Challenge. Sacred Glade Game Menu Done Hints…" at bounding box center [194, 109] width 389 height 219
type textarea "hero.cleave(enemy)"
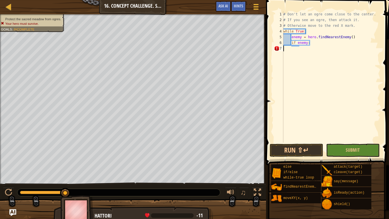
type textarea "if enemy:"
click at [15, 180] on div at bounding box center [133, 213] width 266 height 29
click at [14, 180] on img "Ask AI" at bounding box center [12, 212] width 7 height 7
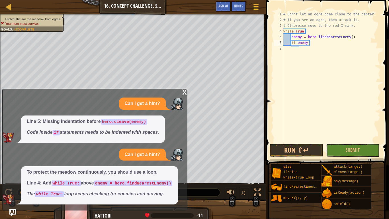
click at [80, 180] on code "while True:" at bounding box center [66, 183] width 29 height 6
click at [11, 180] on img "Ask AI" at bounding box center [12, 212] width 7 height 7
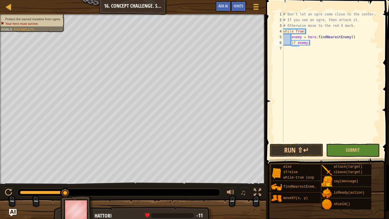
click at [11, 180] on img "Ask AI" at bounding box center [12, 212] width 7 height 7
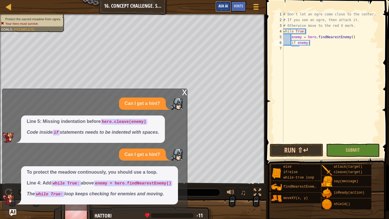
click at [226, 7] on span "Ask AI" at bounding box center [224, 5] width 10 height 5
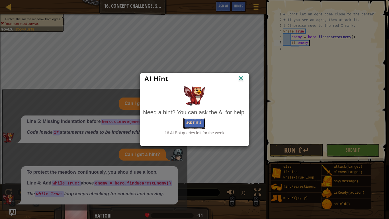
click at [196, 122] on button "Ask the AI" at bounding box center [195, 123] width 22 height 11
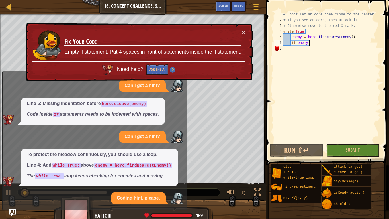
scroll to position [26, 0]
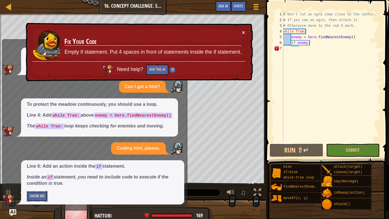
click at [32, 180] on button "Show Me" at bounding box center [37, 196] width 21 height 11
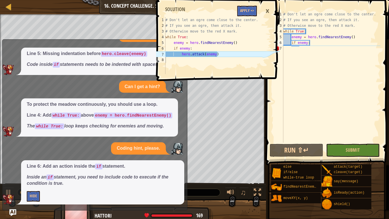
click at [243, 17] on span at bounding box center [219, 32] width 128 height 98
click at [245, 8] on button "Apply =>" at bounding box center [247, 11] width 20 height 11
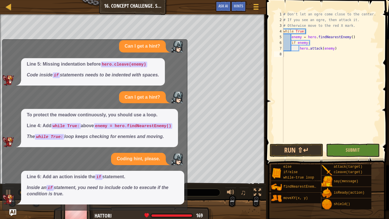
scroll to position [16, 0]
click at [349, 154] on button "Submit" at bounding box center [353, 150] width 54 height 13
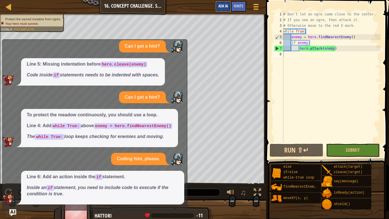
click at [224, 5] on span "Ask AI" at bounding box center [224, 5] width 10 height 5
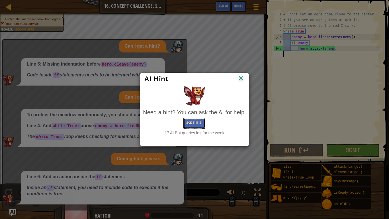
click at [199, 121] on button "Ask the AI" at bounding box center [195, 123] width 22 height 11
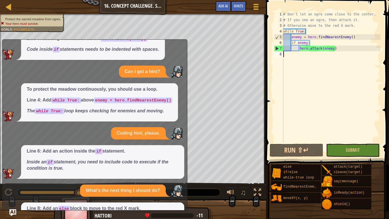
scroll to position [84, 0]
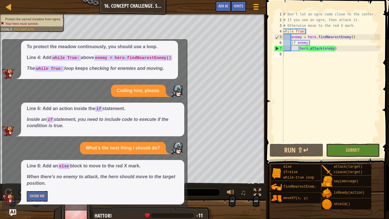
click at [41, 180] on div "Line 8: Add an else block to move to the red X mark. When there's no enemy to a…" at bounding box center [102, 182] width 163 height 44
click at [38, 180] on button "Show Me" at bounding box center [37, 196] width 21 height 11
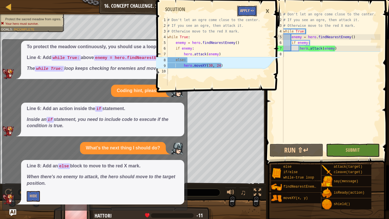
click at [242, 15] on button "Apply =>" at bounding box center [247, 11] width 20 height 11
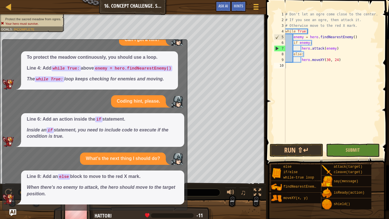
scroll to position [74, 0]
click at [345, 152] on button "Submit" at bounding box center [353, 150] width 54 height 13
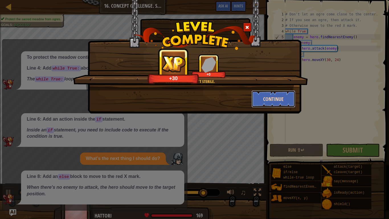
click at [274, 99] on button "Continue" at bounding box center [274, 98] width 44 height 17
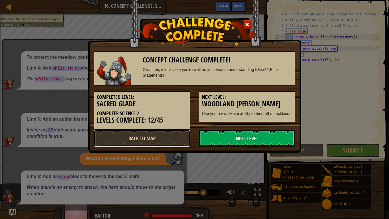
click at [131, 145] on link "Back to Map" at bounding box center [142, 138] width 97 height 17
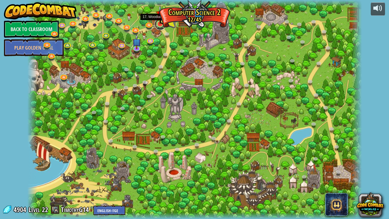
click at [162, 26] on link at bounding box center [160, 24] width 11 height 11
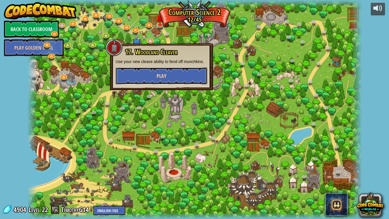
click at [154, 72] on button "Play" at bounding box center [162, 75] width 92 height 17
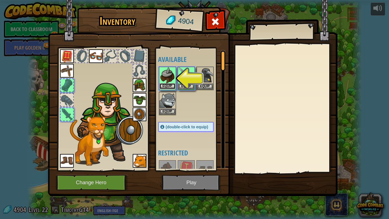
click at [166, 84] on button "Equip" at bounding box center [168, 86] width 16 height 6
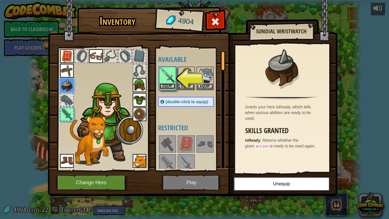
click at [172, 85] on button "Equip" at bounding box center [168, 86] width 16 height 6
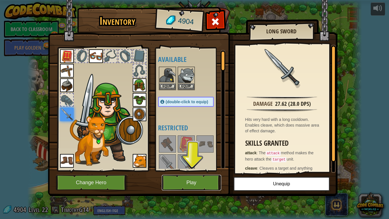
click at [186, 180] on button "Play" at bounding box center [192, 183] width 60 height 16
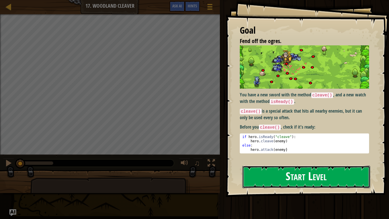
click at [268, 170] on button "Start Level" at bounding box center [307, 177] width 128 height 23
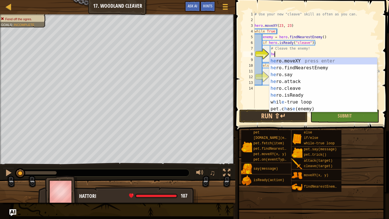
scroll to position [3, 3]
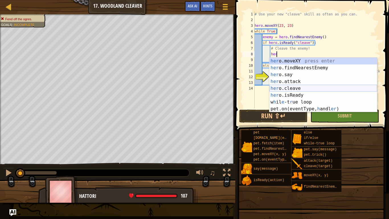
click at [277, 88] on div "her o.moveXY press enter her o.findNearestEnemy press enter her o.say press ent…" at bounding box center [324, 92] width 108 height 68
type textarea "hero.cleave(enemy)"
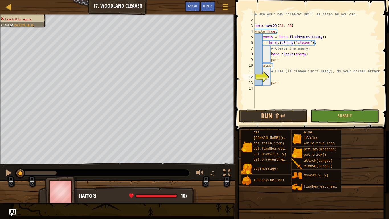
click at [275, 77] on div "# Use your new "cleave" skill as often as you can. hero . moveXY ( 23 , 23 ) wh…" at bounding box center [317, 65] width 127 height 108
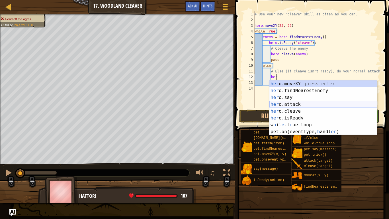
click at [278, 105] on div "her o.moveXY press enter her o.findNearestEnemy press enter her o.say press ent…" at bounding box center [324, 114] width 108 height 68
type textarea "hero.attack(enemy)"
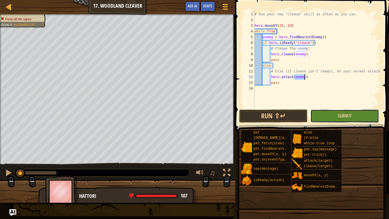
click at [337, 113] on button "Submit" at bounding box center [345, 115] width 68 height 13
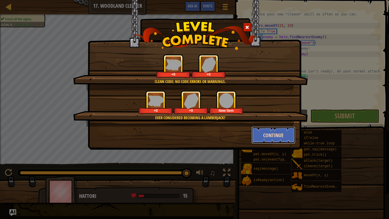
click at [266, 134] on button "Continue" at bounding box center [274, 135] width 44 height 17
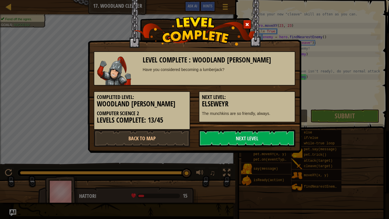
click at [266, 134] on link "Next Level" at bounding box center [247, 138] width 97 height 17
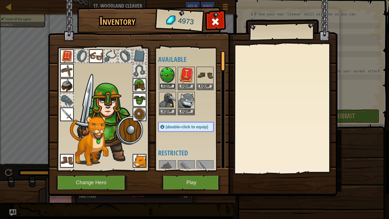
click at [172, 87] on button "Equip" at bounding box center [168, 86] width 16 height 6
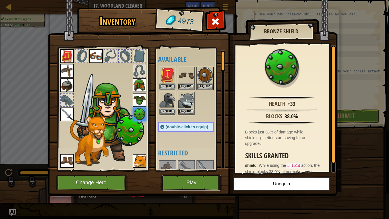
click at [204, 180] on button "Play" at bounding box center [192, 183] width 60 height 16
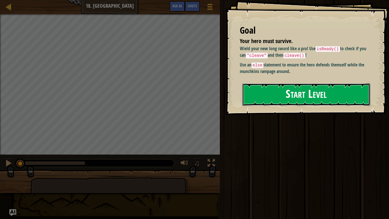
click at [281, 89] on button "Start Level" at bounding box center [307, 94] width 128 height 23
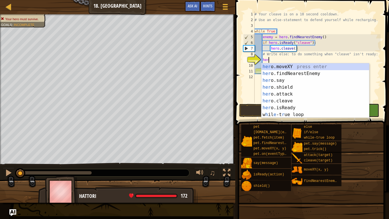
scroll to position [3, 2]
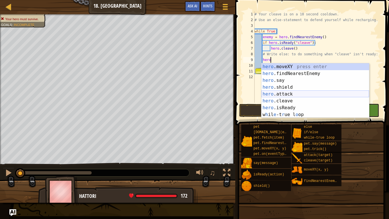
click at [282, 94] on div "hero .moveXY press enter hero .findNearestEnemy press enter hero .say press ent…" at bounding box center [316, 97] width 108 height 68
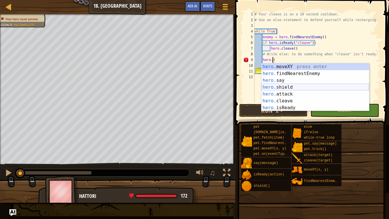
click at [277, 85] on div "hero. moveXY press enter hero. findNearestEnemy press enter hero. say press ent…" at bounding box center [316, 94] width 108 height 62
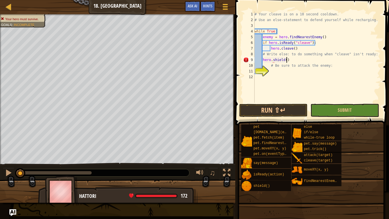
type textarea "hero.shield()"
click at [279, 70] on div "# Your cleave is on a 10 second cooldown. # Use an else-statement to defend you…" at bounding box center [317, 62] width 127 height 103
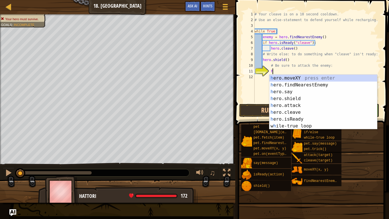
scroll to position [3, 3]
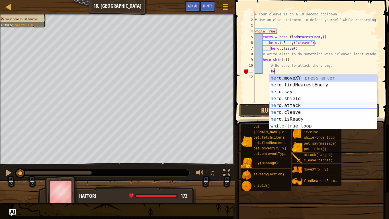
click at [282, 105] on div "he ro.moveXY press enter he ro.findNearestEnemy press enter he ro.say press ent…" at bounding box center [324, 109] width 108 height 68
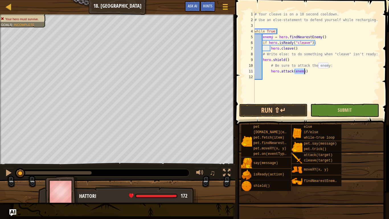
type textarea "hero.attack(enemy)"
click at [328, 111] on button "Submit" at bounding box center [345, 110] width 68 height 13
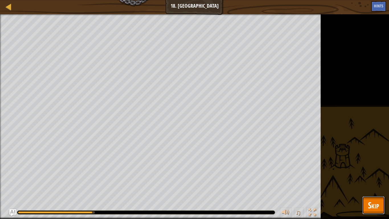
click at [370, 180] on span "Skip" at bounding box center [373, 205] width 11 height 12
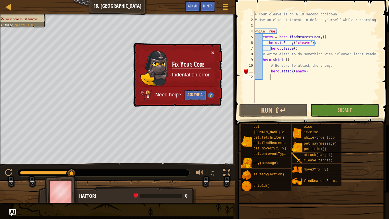
click at [302, 74] on div "# Your cleave is on a 10 second cooldown. # Use an else-statement to defend you…" at bounding box center [317, 62] width 127 height 103
click at [307, 71] on div "# Your cleave is on a 10 second cooldown. # Use an else-statement to defend you…" at bounding box center [317, 62] width 127 height 103
click at [269, 71] on div "# Your cleave is on a 10 second cooldown. # Use an else-statement to defend you…" at bounding box center [317, 62] width 127 height 103
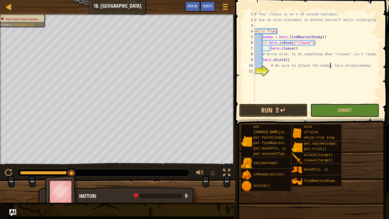
type textarea "hero.attack(enemy)"
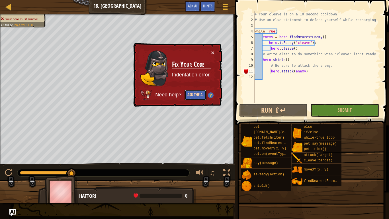
click at [196, 95] on button "Ask the AI" at bounding box center [196, 95] width 22 height 11
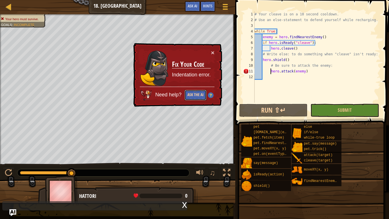
click at [192, 95] on button "Ask the AI" at bounding box center [196, 95] width 22 height 11
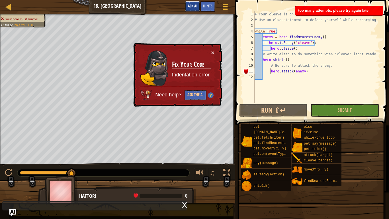
click at [192, 9] on button "Ask AI" at bounding box center [192, 6] width 15 height 11
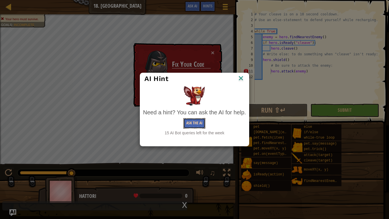
click at [188, 125] on button "Ask the AI" at bounding box center [195, 123] width 22 height 11
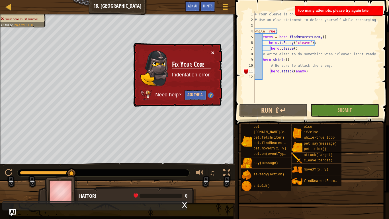
click at [212, 50] on button "×" at bounding box center [212, 53] width 3 height 6
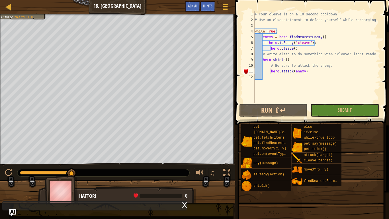
click at [2, 7] on div "Map Computer Science 2 18. Elseweyr Game Menu Done Hints Ask AI" at bounding box center [117, 7] width 235 height 14
click at [13, 8] on link "Map" at bounding box center [12, 7] width 3 height 8
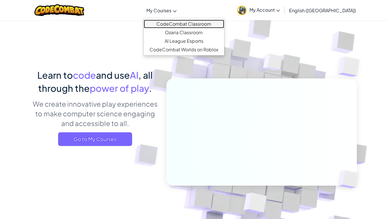
click at [183, 21] on link "CodeCombat Classroom" at bounding box center [184, 24] width 80 height 9
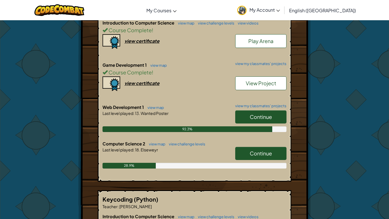
scroll to position [135, 0]
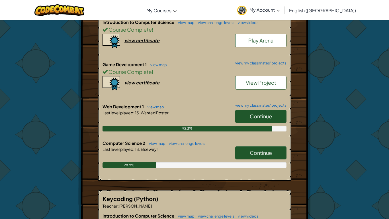
click at [245, 149] on link "Continue" at bounding box center [260, 152] width 51 height 13
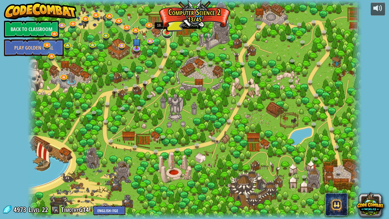
click at [170, 34] on link at bounding box center [167, 32] width 11 height 11
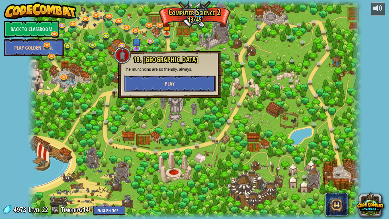
click at [163, 82] on button "Play" at bounding box center [170, 83] width 92 height 17
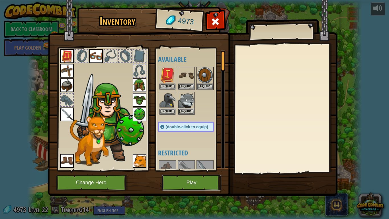
click at [187, 177] on button "Play" at bounding box center [192, 183] width 60 height 16
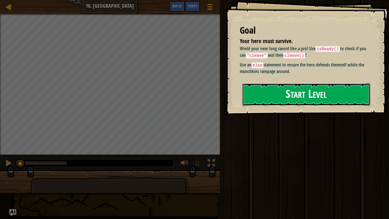
click at [285, 94] on button "Start Level" at bounding box center [307, 94] width 128 height 23
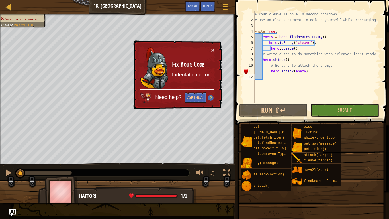
click at [288, 59] on div "# Your cleave is on a 10 second cooldown. # Use an else-statement to defend you…" at bounding box center [317, 62] width 127 height 103
drag, startPoint x: 307, startPoint y: 71, endPoint x: 270, endPoint y: 72, distance: 36.8
click at [270, 72] on div "# Your cleave is on a 10 second cooldown. # Use an else-statement to defend you…" at bounding box center [317, 62] width 127 height 103
type textarea "hero.attack(enemy)"
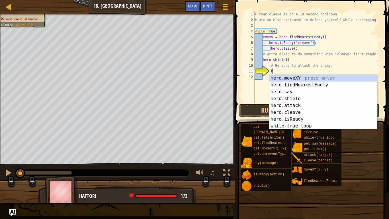
scroll to position [3, 2]
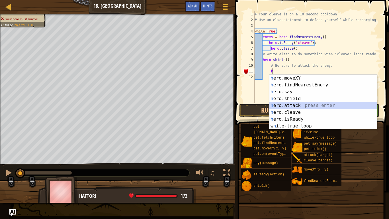
click at [277, 105] on div "h ero.moveXY press enter h ero.findNearestEnemy press enter h ero.say press ent…" at bounding box center [324, 109] width 108 height 68
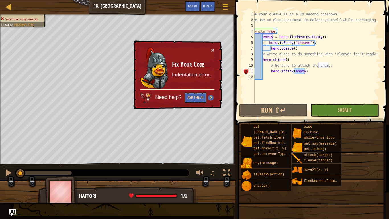
click at [212, 97] on img at bounding box center [211, 98] width 6 height 6
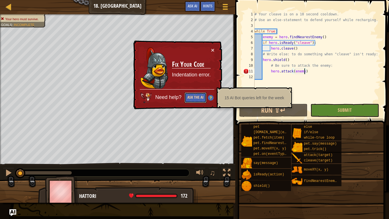
click at [200, 98] on button "Ask the AI" at bounding box center [196, 97] width 22 height 11
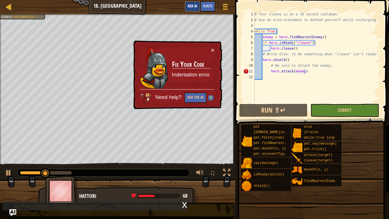
click at [192, 3] on button "Ask AI" at bounding box center [192, 6] width 15 height 11
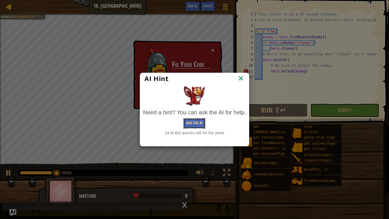
click at [194, 121] on button "Ask the AI" at bounding box center [195, 123] width 22 height 11
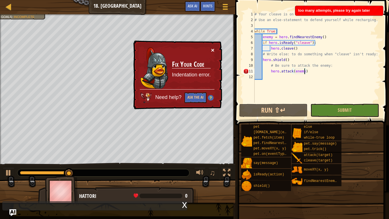
click at [213, 48] on button "×" at bounding box center [212, 50] width 3 height 6
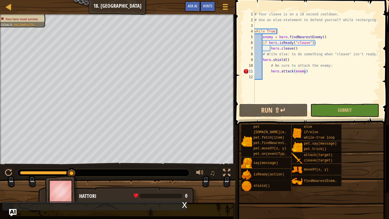
click at [11, 180] on img "Ask AI" at bounding box center [12, 212] width 7 height 7
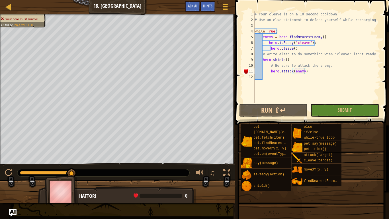
click at [12, 180] on img "Ask AI" at bounding box center [12, 212] width 7 height 7
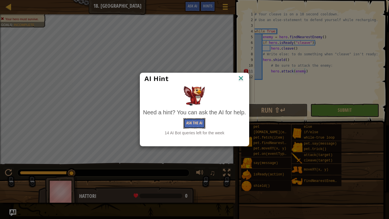
click at [192, 125] on button "Ask the AI" at bounding box center [195, 123] width 22 height 11
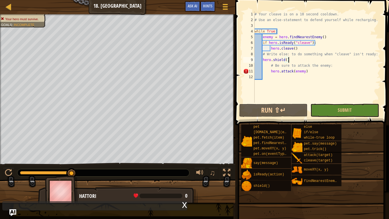
click at [290, 58] on div "# Your cleave is on a 10 second cooldown. # Use an else-statement to defend you…" at bounding box center [317, 62] width 127 height 103
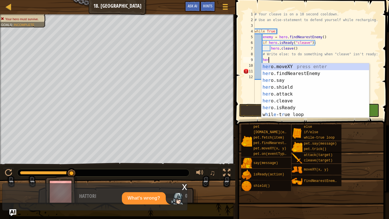
scroll to position [3, 2]
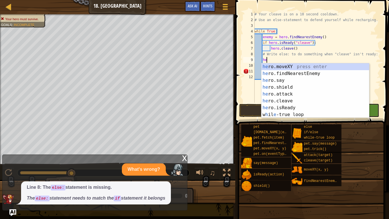
type textarea "h"
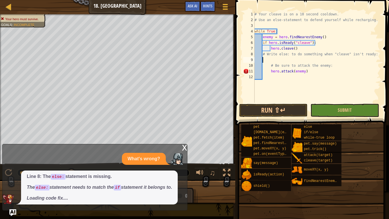
scroll to position [3, 1]
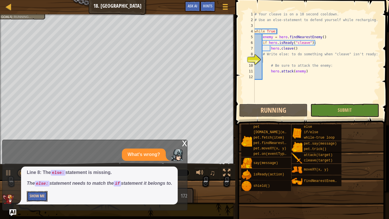
click at [40, 180] on button "Show Me" at bounding box center [37, 196] width 21 height 11
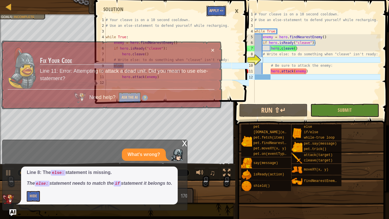
click at [216, 13] on button "Apply =>" at bounding box center [217, 11] width 20 height 11
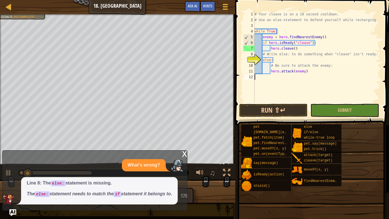
scroll to position [3, 0]
click at [331, 112] on button "Submit" at bounding box center [345, 110] width 68 height 13
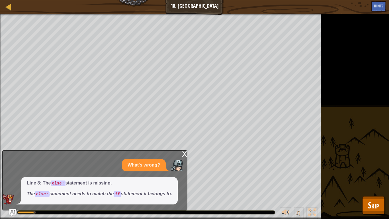
click at [186, 155] on div "x" at bounding box center [184, 154] width 5 height 6
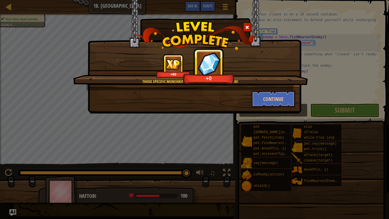
click at [276, 109] on div "Those specific munchkins won't bother you ever again! +60 +0 Continue" at bounding box center [195, 56] width 214 height 113
click at [273, 102] on button "Continue" at bounding box center [274, 98] width 44 height 17
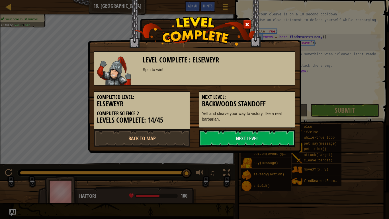
click at [273, 102] on h3 "Backwoods Standoff" at bounding box center [247, 104] width 90 height 8
click at [216, 134] on link "Next Level" at bounding box center [247, 138] width 97 height 17
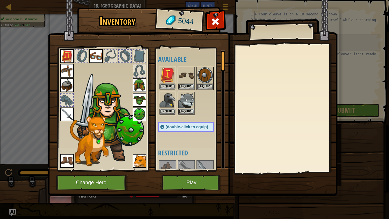
click at [176, 180] on button "Play" at bounding box center [192, 183] width 60 height 16
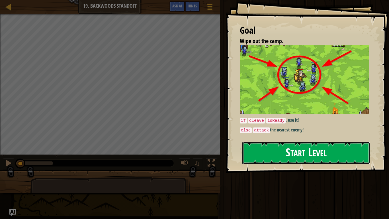
click at [286, 153] on button "Start Level" at bounding box center [307, 153] width 128 height 23
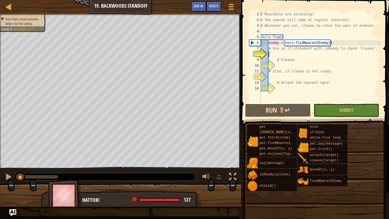
click at [273, 54] on div "# Munchkins are attacking! # The swarms will come at regular intervals. # Whene…" at bounding box center [320, 62] width 121 height 103
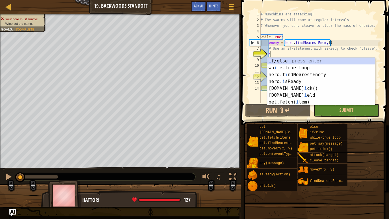
scroll to position [3, 1]
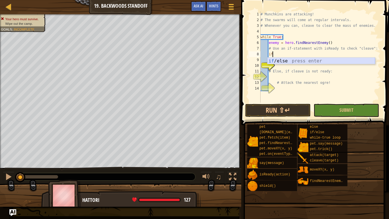
click at [278, 61] on div "if /else press enter" at bounding box center [322, 68] width 108 height 21
type textarea "if enemy:"
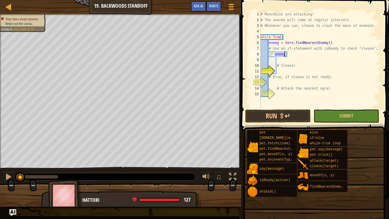
click at [280, 62] on div "# Munchkins are attacking! # The swarms will come at regular intervals. # Whene…" at bounding box center [320, 65] width 121 height 108
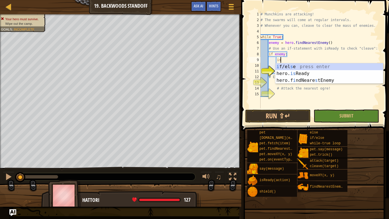
scroll to position [3, 3]
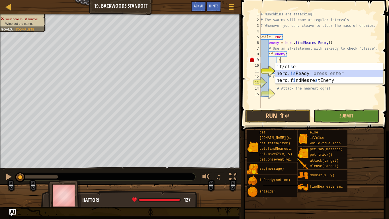
click at [282, 74] on div "i f/el s e press enter hero. is Ready press enter hero.f i ndNeare s tEnemy pre…" at bounding box center [330, 80] width 108 height 34
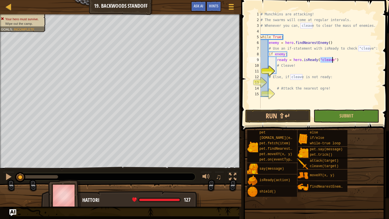
click at [303, 66] on div "# Munchkins are attacking! # The swarms will come at regular intervals. # Whene…" at bounding box center [320, 65] width 121 height 108
type textarea "# Cleave!"
click at [280, 68] on div "# Munchkins are attacking! # The swarms will come at regular intervals. # Whene…" at bounding box center [320, 65] width 121 height 108
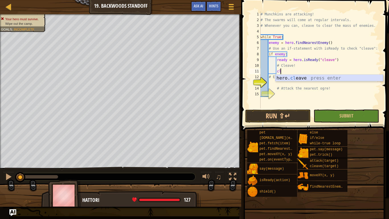
click at [284, 79] on div "hero. cl eave press enter" at bounding box center [330, 85] width 108 height 21
type textarea "hero.cleave(enemy)"
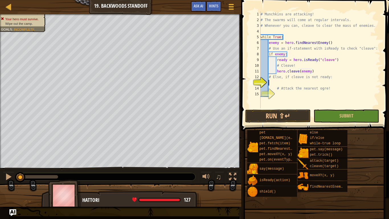
click at [271, 84] on div "# Munchkins are attacking! # The swarms will come at regular intervals. # Whene…" at bounding box center [320, 65] width 121 height 108
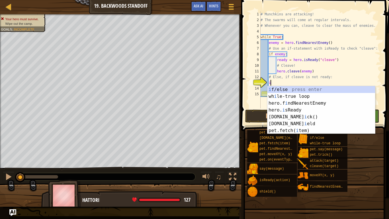
scroll to position [3, 1]
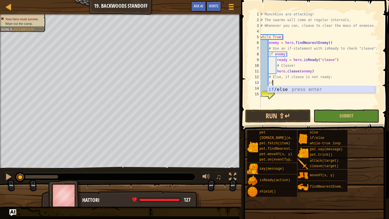
click at [275, 90] on div "if /else press enter" at bounding box center [322, 96] width 108 height 21
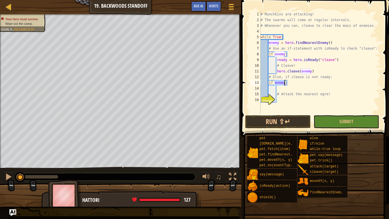
type textarea "if enemy:"
click at [274, 80] on div "# Munchkins are attacking! # The swarms will come at regular intervals. # Whene…" at bounding box center [320, 62] width 121 height 103
drag, startPoint x: 288, startPoint y: 82, endPoint x: 270, endPoint y: 81, distance: 18.6
click at [270, 81] on div "# Munchkins are attacking! # The swarms will come at regular intervals. # Whene…" at bounding box center [320, 68] width 121 height 114
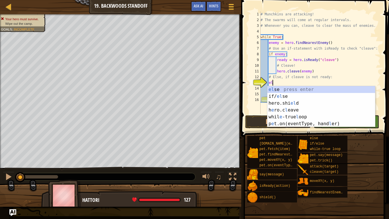
scroll to position [3, 2]
type textarea "else"
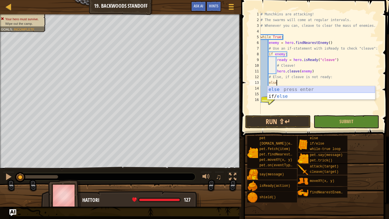
click at [272, 89] on div "else press enter if/ else press enter" at bounding box center [322, 99] width 108 height 27
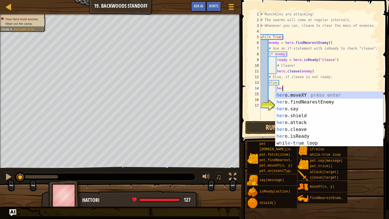
scroll to position [3, 3]
click at [287, 123] on div "her o.moveXY press enter her o.findNearestEnemy press enter her o.say press ent…" at bounding box center [330, 126] width 108 height 68
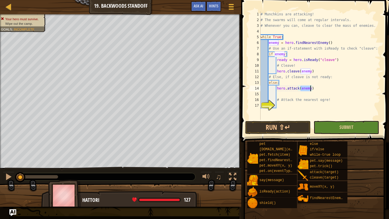
type textarea "hero.attack(enemy)"
click at [322, 125] on button "Submit" at bounding box center [347, 127] width 66 height 13
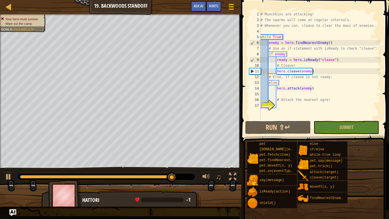
click at [277, 107] on div "# Munchkins are attacking! # The swarms will come at regular intervals. # Whene…" at bounding box center [320, 71] width 121 height 120
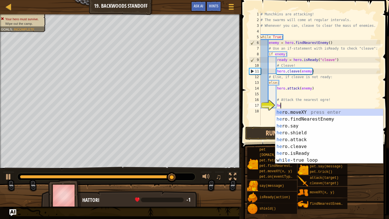
scroll to position [3, 3]
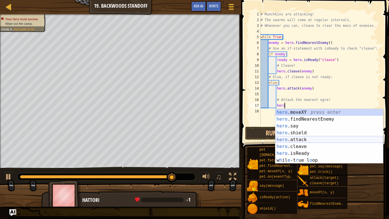
click at [285, 139] on div "hero .moveXY press enter hero .findNearestEnemy press enter hero .say press ent…" at bounding box center [330, 143] width 108 height 68
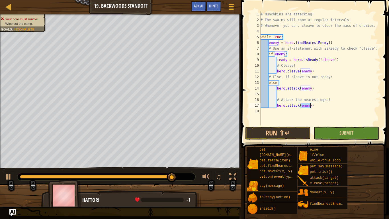
type textarea "hero.attack(enemy)"
click at [339, 129] on button "Submit" at bounding box center [347, 133] width 66 height 13
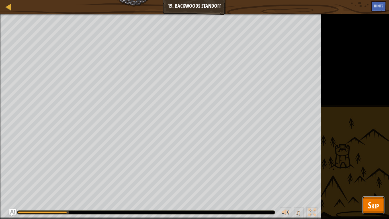
click at [374, 180] on span "Skip" at bounding box center [373, 205] width 11 height 12
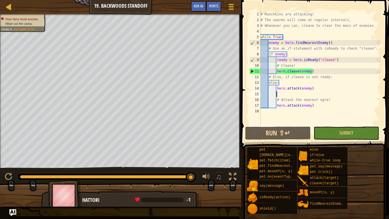
click at [290, 94] on div "# Munchkins are attacking! # The swarms will come at regular intervals. # Whene…" at bounding box center [320, 73] width 121 height 125
click at [289, 105] on div "# Munchkins are attacking! # The swarms will come at regular intervals. # Whene…" at bounding box center [320, 73] width 121 height 125
click at [314, 90] on div "# Munchkins are attacking! # The swarms will come at regular intervals. # Whene…" at bounding box center [320, 73] width 121 height 125
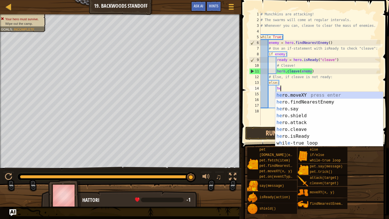
type textarea "h"
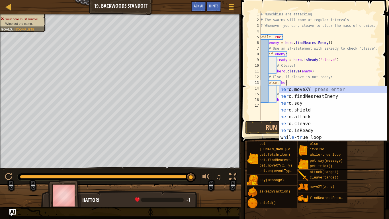
scroll to position [3, 3]
click at [310, 131] on div "her o.moveXY press enter her o.findNearestEnemy press enter her o.say press ent…" at bounding box center [334, 120] width 108 height 68
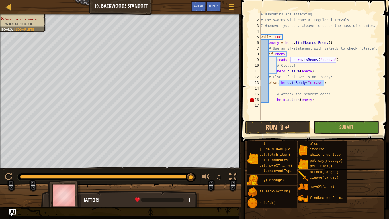
drag, startPoint x: 332, startPoint y: 85, endPoint x: 280, endPoint y: 83, distance: 52.2
click at [280, 83] on div "# Munchkins are attacking! # The swarms will come at regular intervals. # Whene…" at bounding box center [320, 71] width 121 height 120
type textarea "else:"
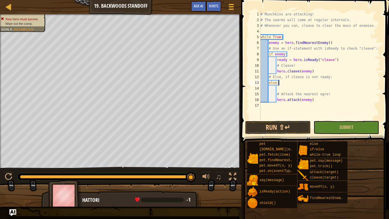
click at [283, 90] on div "# Munchkins are attacking! # The swarms will come at regular intervals. # Whene…" at bounding box center [320, 71] width 121 height 120
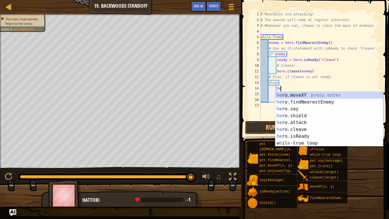
type textarea "her"
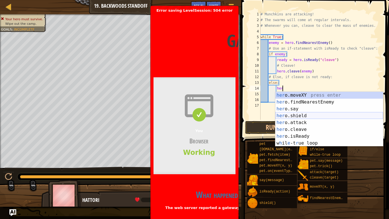
scroll to position [3, 3]
click at [303, 115] on div "her o.moveXY press enter her o.findNearestEnemy press enter her o.say press ent…" at bounding box center [330, 126] width 108 height 68
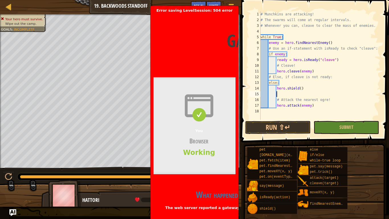
scroll to position [3, 2]
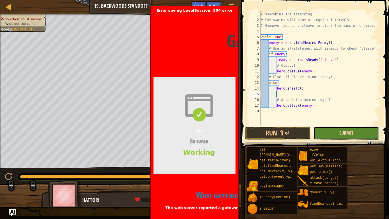
click at [340, 131] on span "Submit" at bounding box center [347, 133] width 14 height 6
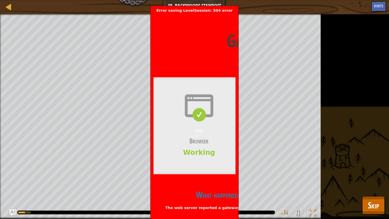
click at [219, 50] on header "Gateway time-out Error code 504 Visit cloudflare.com for more information. 2025…" at bounding box center [291, 40] width 274 height 55
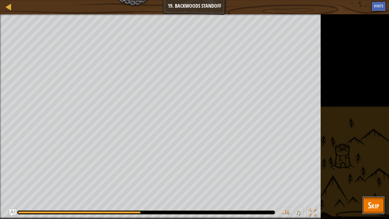
click at [363, 202] on button "Skip" at bounding box center [374, 205] width 23 height 18
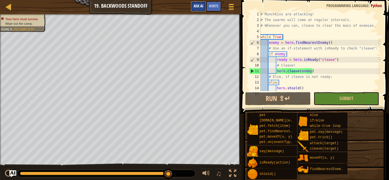
click at [194, 2] on button "Ask AI" at bounding box center [198, 6] width 15 height 11
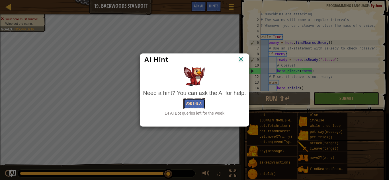
click at [193, 107] on button "Ask the AI" at bounding box center [195, 104] width 22 height 11
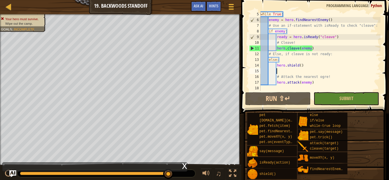
scroll to position [23, 0]
click at [14, 177] on img "Ask AI" at bounding box center [12, 173] width 7 height 7
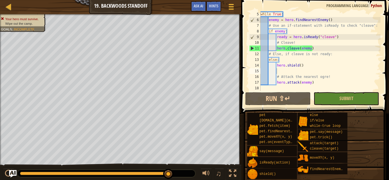
click at [14, 177] on img "Ask AI" at bounding box center [12, 173] width 7 height 7
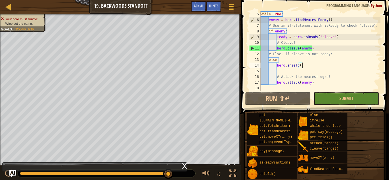
click at [306, 63] on div "while True : enemy = hero . findNearestEnemy ( ) # Use an if-statement with isR…" at bounding box center [320, 56] width 121 height 91
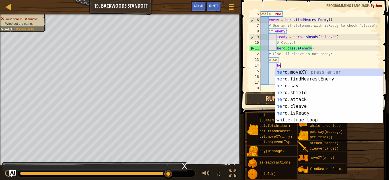
type textarea "h"
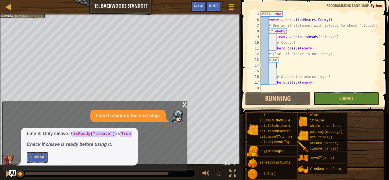
click at [93, 155] on p "Show Me" at bounding box center [79, 158] width 105 height 11
click at [37, 153] on button "Show Me" at bounding box center [37, 158] width 21 height 11
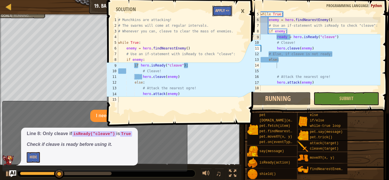
click at [227, 11] on button "Apply =>" at bounding box center [223, 11] width 20 height 11
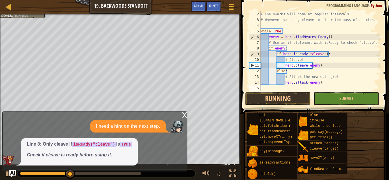
scroll to position [6, 0]
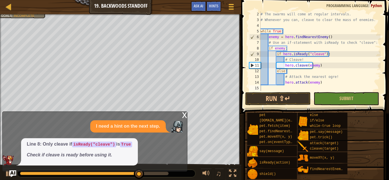
click at [185, 117] on div "x" at bounding box center [184, 115] width 5 height 6
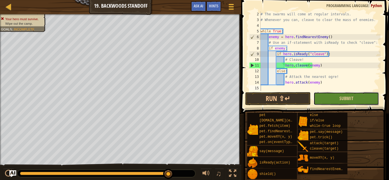
click at [324, 95] on button "Submit" at bounding box center [347, 98] width 66 height 13
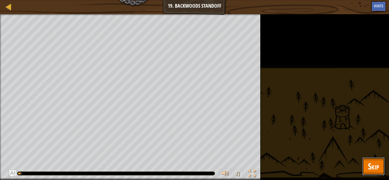
click at [373, 165] on span "Skip" at bounding box center [373, 167] width 11 height 12
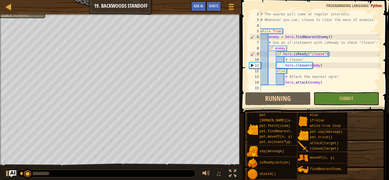
click at [373, 165] on div "pet [DOMAIN_NAME](enemy) pet.fetch(item) pet.findNearestByType(type) pet.moveXY…" at bounding box center [316, 146] width 138 height 67
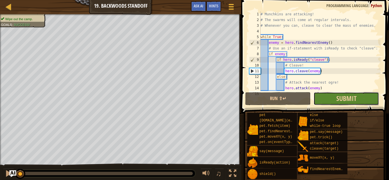
click at [331, 95] on button "Submit" at bounding box center [347, 98] width 66 height 13
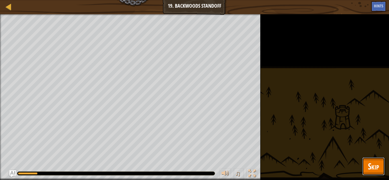
click at [376, 164] on span "Skip" at bounding box center [373, 167] width 11 height 12
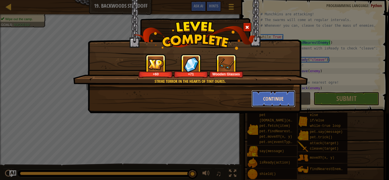
click at [273, 97] on button "Continue" at bounding box center [274, 98] width 44 height 17
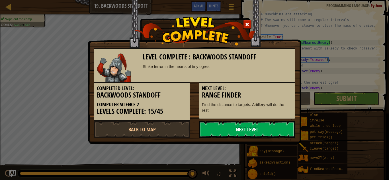
click at [241, 127] on link "Next Level" at bounding box center [247, 129] width 97 height 17
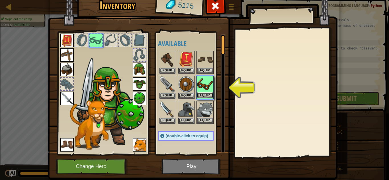
click at [204, 97] on button "Equip" at bounding box center [205, 96] width 16 height 6
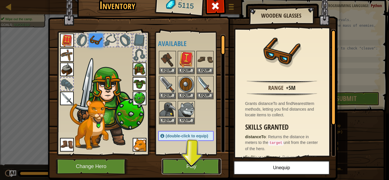
click at [190, 168] on button "Play" at bounding box center [192, 167] width 60 height 16
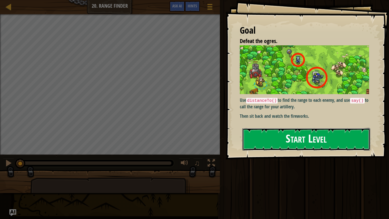
click at [304, 142] on button "Start Level" at bounding box center [307, 139] width 128 height 23
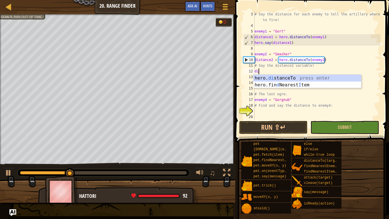
scroll to position [3, 1]
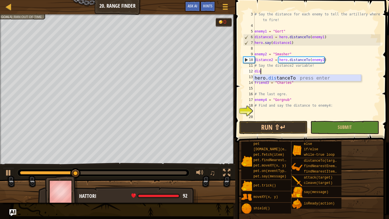
click at [289, 79] on div "hero. dis tanceTo press enter" at bounding box center [308, 85] width 108 height 21
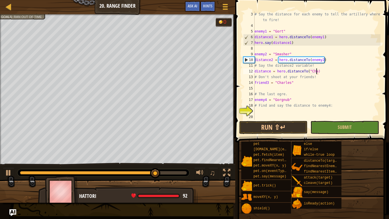
scroll to position [3, 9]
type textarea "distance = hero.distanceTo("Charles")"
click at [262, 88] on div "# Say the distance for each enemy to tell the artillery where to fire! enemy1 =…" at bounding box center [317, 73] width 127 height 125
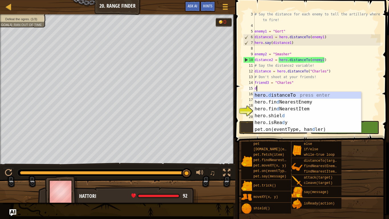
scroll to position [3, 0]
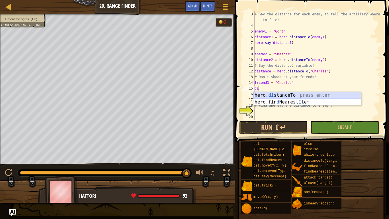
click at [274, 96] on div "hero. di stanceTo press enter hero.fin d Nearest I tem press enter" at bounding box center [308, 105] width 108 height 27
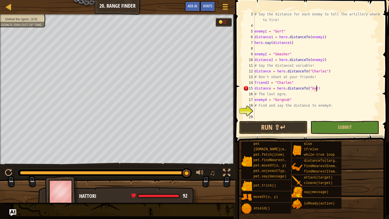
scroll to position [3, 9]
type textarea "distance = hero.distanceTo("Gorgnub")"
click at [265, 113] on div "# Say the distance for each enemy to tell the artillery where to fire! enemy1 =…" at bounding box center [317, 73] width 127 height 125
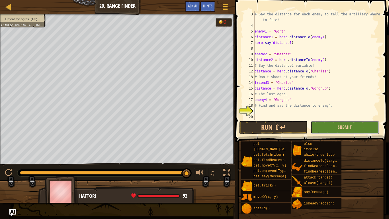
click at [339, 126] on span "Submit" at bounding box center [345, 127] width 14 height 6
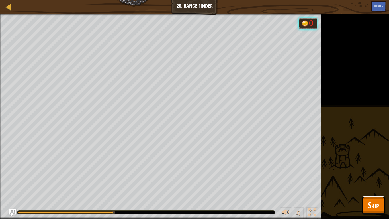
click at [365, 180] on button "Skip" at bounding box center [374, 205] width 23 height 18
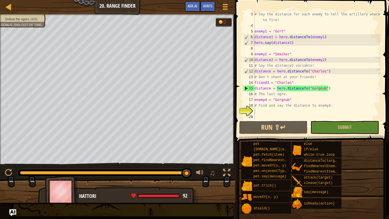
click at [272, 72] on div "# Say the distance for each enemy to tell the artillery where to fire! enemy1 =…" at bounding box center [317, 73] width 127 height 125
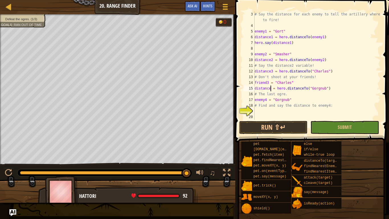
click at [271, 89] on div "# Say the distance for each enemy to tell the artillery where to fire! enemy1 =…" at bounding box center [317, 73] width 127 height 125
click at [269, 82] on div "# Say the distance for each enemy to tell the artillery where to fire! enemy1 =…" at bounding box center [317, 73] width 127 height 125
click at [327, 72] on div "# Say the distance for each enemy to tell the artillery where to fire! enemy1 =…" at bounding box center [317, 73] width 127 height 125
type textarea "distance3 = hero.distanceTo("ogre")"
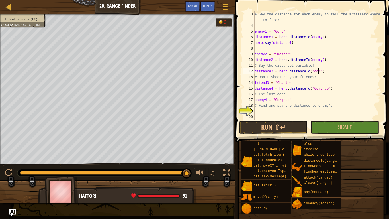
scroll to position [3, 9]
click at [341, 123] on button "Submit" at bounding box center [345, 127] width 68 height 13
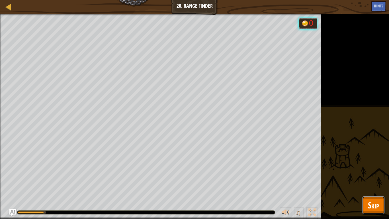
click at [375, 180] on span "Skip" at bounding box center [373, 205] width 11 height 12
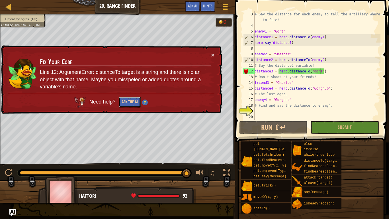
click at [133, 103] on button "Ask the AI" at bounding box center [130, 102] width 22 height 11
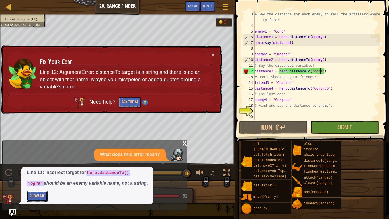
click at [39, 180] on button "Show Me" at bounding box center [37, 196] width 21 height 11
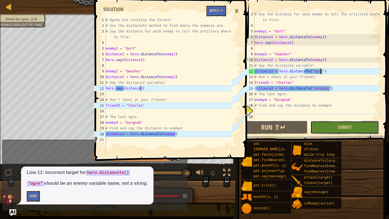
click at [335, 129] on button "Submit" at bounding box center [345, 127] width 68 height 13
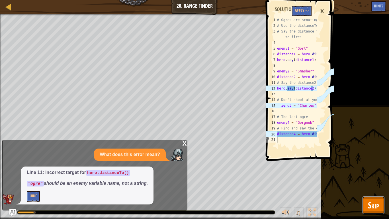
click at [366, 180] on button "Skip" at bounding box center [374, 205] width 23 height 18
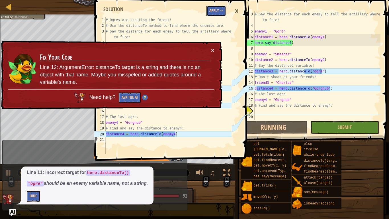
click at [216, 9] on button "Apply =>" at bounding box center [217, 11] width 20 height 11
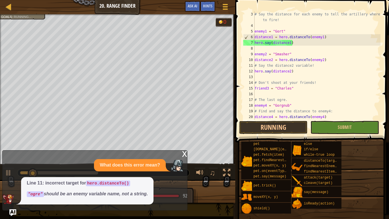
scroll to position [3, 0]
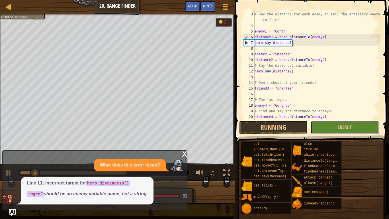
click at [323, 125] on button "Submit" at bounding box center [345, 127] width 68 height 13
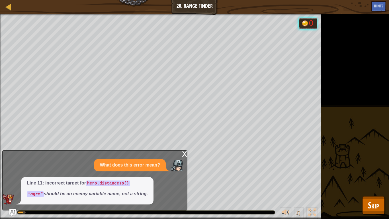
click at [184, 153] on div "x" at bounding box center [184, 154] width 5 height 6
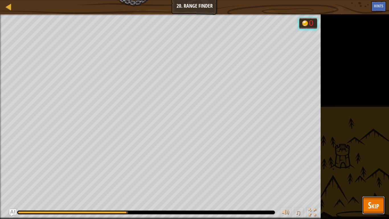
click at [369, 180] on span "Skip" at bounding box center [373, 205] width 11 height 12
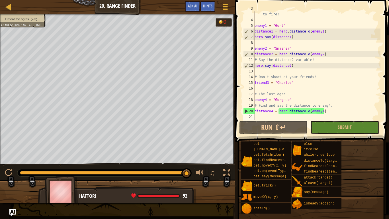
scroll to position [17, 0]
type textarea "enemy4 = "Gorgnub""
click at [294, 99] on div "# Say the distance for each enemy to tell the artillery where to fire! enemy1 =…" at bounding box center [317, 68] width 127 height 125
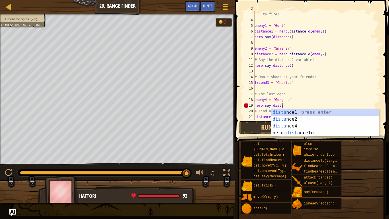
scroll to position [3, 4]
click at [284, 125] on div "distan ce1 press enter distan ce2 press enter distan ce4 press enter hero. dist…" at bounding box center [326, 129] width 108 height 41
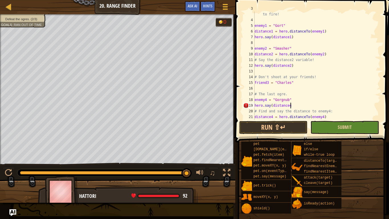
scroll to position [3, 5]
type textarea "hero.say(distance4)"
click at [335, 127] on button "Submit" at bounding box center [345, 127] width 68 height 13
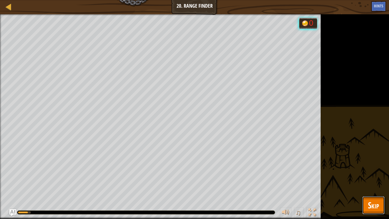
click at [377, 180] on span "Skip" at bounding box center [373, 205] width 11 height 12
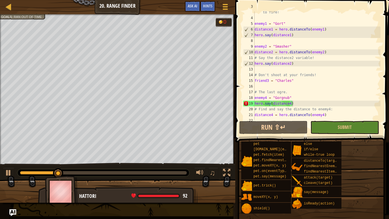
scroll to position [23, 0]
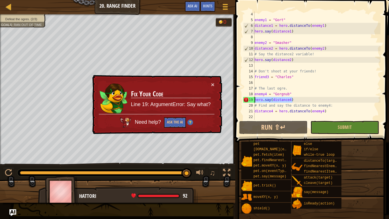
drag, startPoint x: 297, startPoint y: 101, endPoint x: 254, endPoint y: 101, distance: 43.3
click at [254, 101] on div "hero.say(distance4) 4 5 6 7 8 9 10 11 12 13 14 15 16 17 18 19 20 21 22 enemy1 =…" at bounding box center [311, 65] width 139 height 108
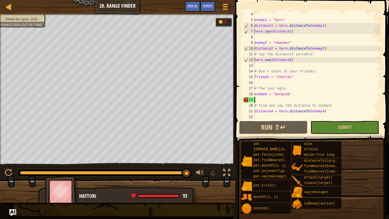
scroll to position [3, 0]
type textarea "enemy4 = "Gorgnub""
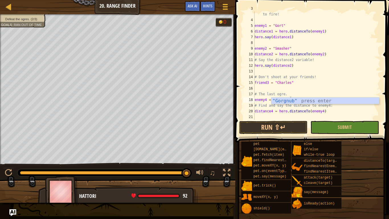
click at [269, 115] on div "# Say the distance for each enemy to tell the artillery where to fire! enemy1 =…" at bounding box center [317, 68] width 127 height 125
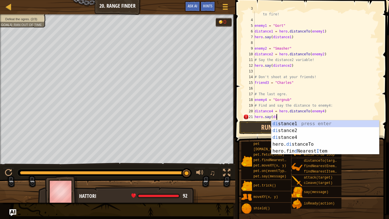
scroll to position [3, 3]
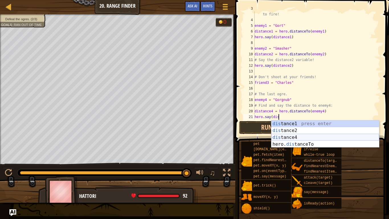
click at [282, 137] on div "dis tance1 press enter dis tance2 press enter dis tance4 press enter hero. dis …" at bounding box center [326, 140] width 108 height 41
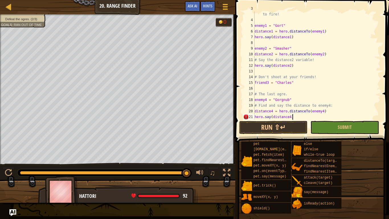
scroll to position [3, 5]
type textarea "hero.say(distance4)"
click at [292, 129] on button "Run ⇧↵" at bounding box center [273, 127] width 68 height 13
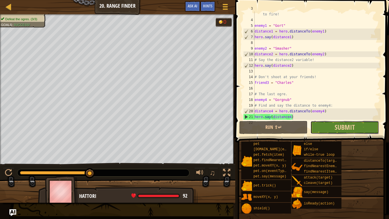
click at [334, 130] on button "Submit" at bounding box center [345, 127] width 68 height 13
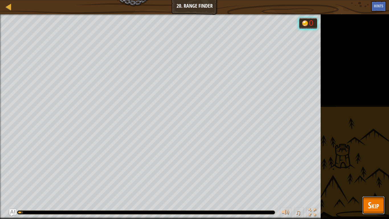
click at [371, 180] on span "Skip" at bounding box center [373, 205] width 11 height 12
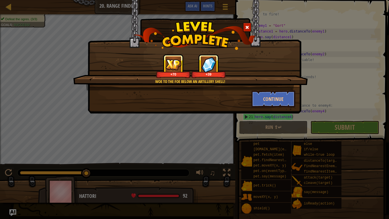
click at [371, 180] on div "Woe to the foe below an artillery shell! +70 +39 Continue" at bounding box center [194, 109] width 389 height 219
click at [263, 96] on button "Continue" at bounding box center [274, 98] width 44 height 17
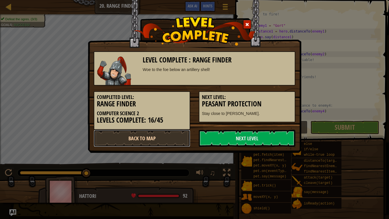
click at [170, 137] on link "Back to Map" at bounding box center [142, 138] width 97 height 17
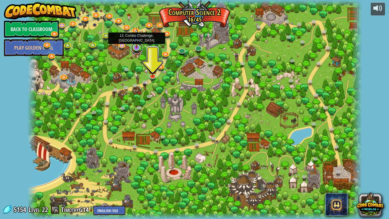
click at [139, 48] on link at bounding box center [136, 47] width 11 height 11
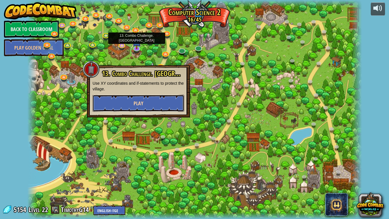
click at [143, 102] on button "Play" at bounding box center [139, 103] width 92 height 17
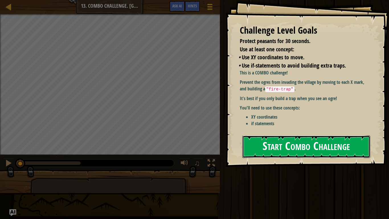
click at [306, 141] on button "Start Combo Challenge" at bounding box center [307, 146] width 128 height 23
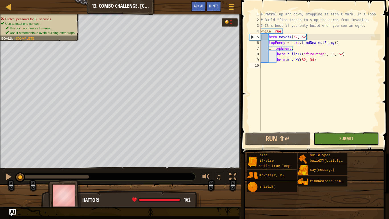
click at [365, 139] on button "Submit" at bounding box center [347, 138] width 66 height 13
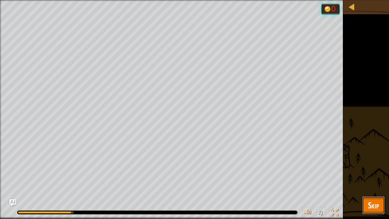
click at [368, 180] on span "Skip" at bounding box center [373, 205] width 11 height 12
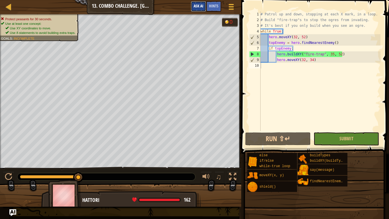
click at [194, 5] on span "Ask AI" at bounding box center [199, 5] width 10 height 5
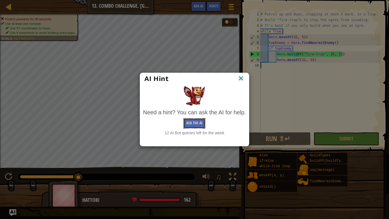
click at [193, 125] on button "Ask the AI" at bounding box center [195, 123] width 22 height 11
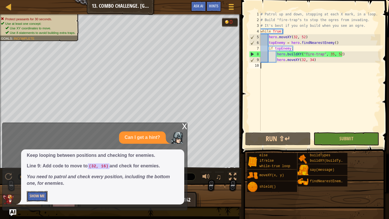
click at [37, 180] on button "Show Me" at bounding box center [37, 196] width 21 height 11
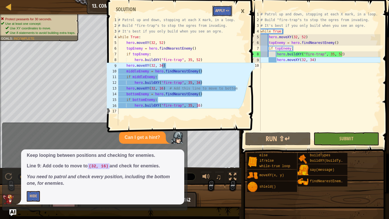
click at [223, 7] on button "Apply =>" at bounding box center [223, 11] width 20 height 11
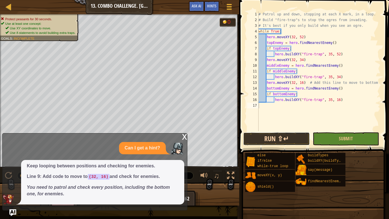
click at [296, 140] on button "Run ⇧↵" at bounding box center [276, 138] width 66 height 13
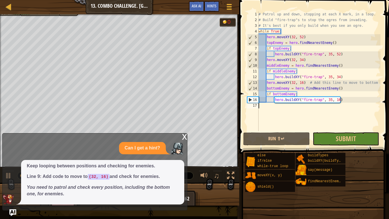
click at [185, 137] on div "x" at bounding box center [184, 136] width 5 height 6
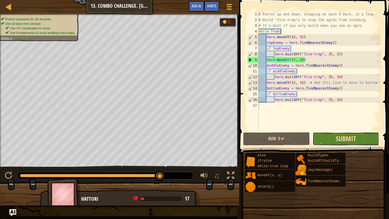
click at [347, 136] on span "Submit" at bounding box center [346, 138] width 20 height 9
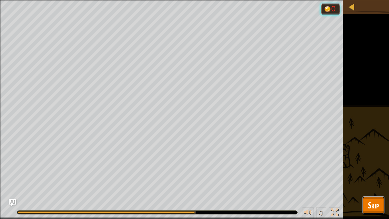
click at [377, 180] on span "Skip" at bounding box center [373, 205] width 11 height 12
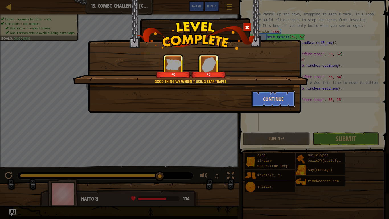
click at [263, 95] on button "Continue" at bounding box center [274, 98] width 44 height 17
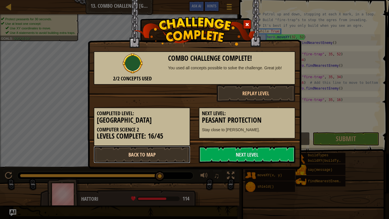
click at [145, 153] on link "Back to Map" at bounding box center [142, 154] width 97 height 17
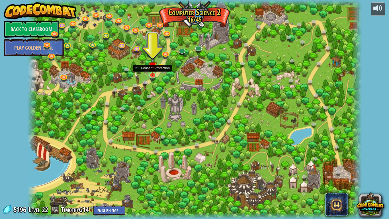
click at [152, 74] on img at bounding box center [153, 65] width 9 height 19
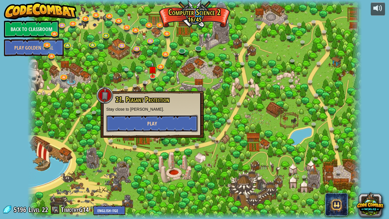
click at [140, 122] on button "Play" at bounding box center [152, 123] width 92 height 17
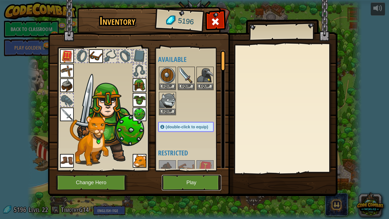
click at [195, 180] on button "Play" at bounding box center [192, 183] width 60 height 16
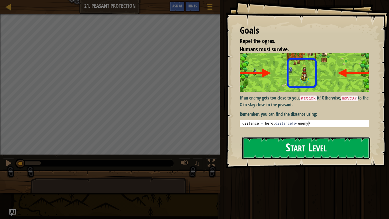
click at [325, 146] on button "Start Level" at bounding box center [307, 148] width 128 height 23
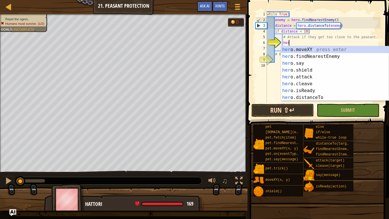
scroll to position [3, 3]
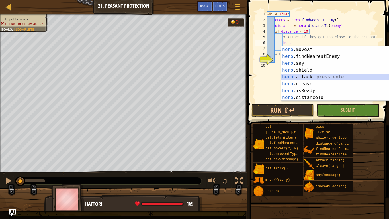
click at [304, 76] on div "hero .moveXY press enter hero .findNearestEnemy press enter hero .say press ent…" at bounding box center [335, 80] width 108 height 68
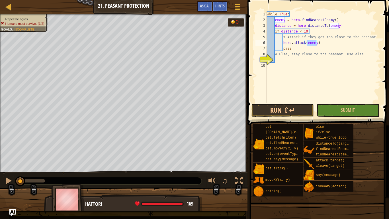
click at [295, 49] on div "while True : enemy = hero . findNearestEnemy ( ) distance = hero . distanceTo (…" at bounding box center [323, 62] width 115 height 103
type textarea "pass"
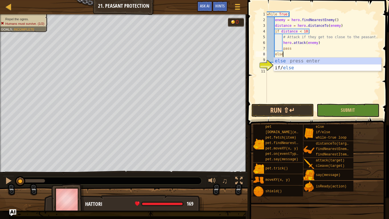
type textarea "else"
click at [284, 62] on div "else press enter if/ else press enter" at bounding box center [328, 71] width 108 height 27
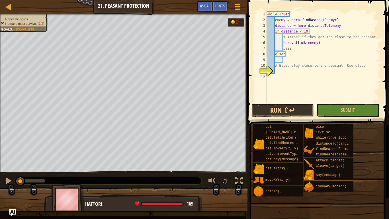
click at [280, 68] on div "while True : enemy = hero . findNearestEnemy ( ) distance = hero . distanceTo (…" at bounding box center [323, 62] width 115 height 103
type textarea "# Else, stay close to the peasant! Use else."
click at [279, 72] on div "while True : enemy = hero . findNearestEnemy ( ) distance = hero . distanceTo (…" at bounding box center [323, 62] width 115 height 103
click at [287, 61] on div "while True : enemy = hero . findNearestEnemy ( ) distance = hero . distanceTo (…" at bounding box center [323, 62] width 115 height 103
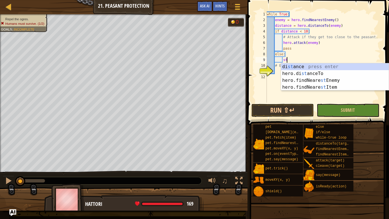
scroll to position [3, 3]
type textarea "s"
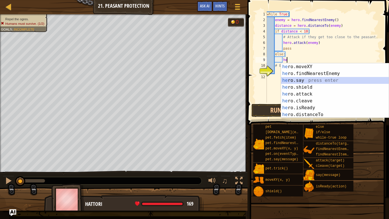
click at [307, 80] on div "he ro.moveXY press enter he ro.findNearestEnemy press enter he ro.say press ent…" at bounding box center [335, 97] width 108 height 68
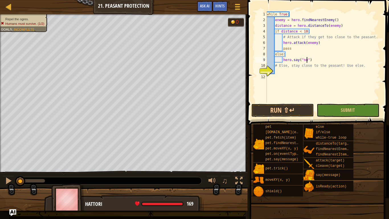
scroll to position [3, 6]
click at [344, 109] on span "Submit" at bounding box center [348, 110] width 14 height 6
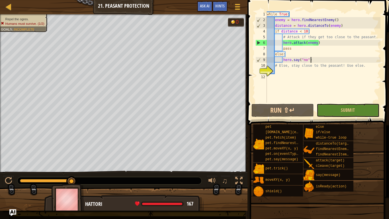
click at [315, 60] on div "while True : enemy = hero . findNearestEnemy ( ) distance = hero . distanceTo (…" at bounding box center [323, 62] width 115 height 103
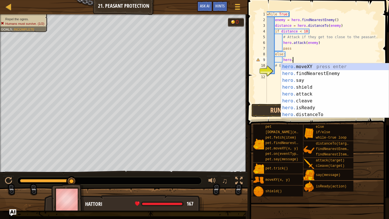
scroll to position [3, 3]
click at [300, 96] on div "hero. moveXY press enter hero. findNearestEnemy press enter hero. say press ent…" at bounding box center [335, 97] width 108 height 68
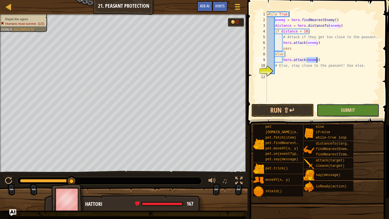
click at [349, 109] on span "Submit" at bounding box center [348, 110] width 14 height 6
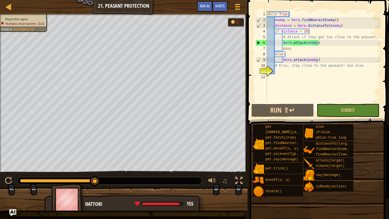
click at [324, 59] on div "while True : enemy = hero . findNearestEnemy ( ) distance = hero . distanceTo (…" at bounding box center [323, 62] width 115 height 103
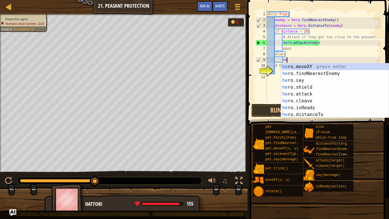
scroll to position [3, 2]
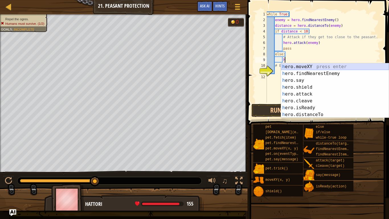
click at [298, 66] on div "h ero.moveXY press enter h ero.findNearestEnemy press enter h ero.say press ent…" at bounding box center [335, 97] width 108 height 68
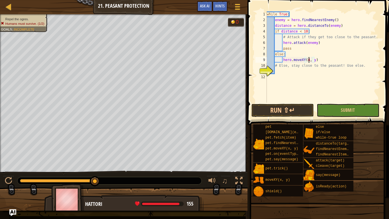
scroll to position [3, 6]
click at [317, 59] on div "while True : enemy = hero . findNearestEnemy ( ) distance = hero . distanceTo (…" at bounding box center [323, 62] width 115 height 103
type textarea "hero.moveXY(40, 37)"
click at [351, 110] on span "Submit" at bounding box center [348, 110] width 14 height 6
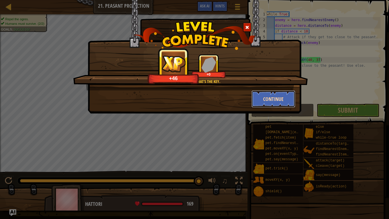
click at [270, 96] on button "Continue" at bounding box center [274, 98] width 44 height 17
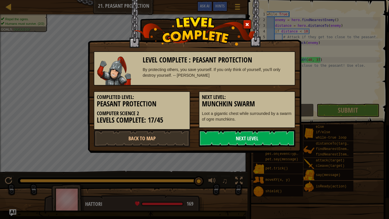
click at [243, 135] on link "Next Level" at bounding box center [247, 138] width 97 height 17
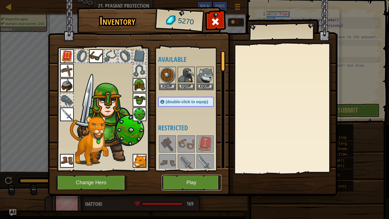
click at [189, 177] on button "Play" at bounding box center [192, 183] width 60 height 16
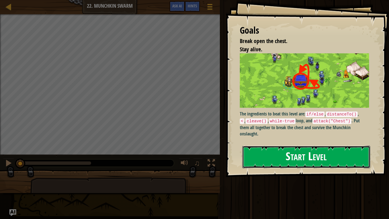
click at [293, 157] on button "Start Level" at bounding box center [307, 157] width 128 height 23
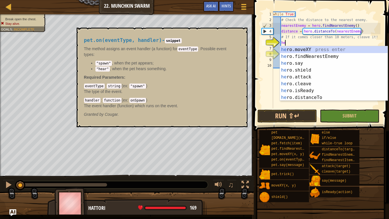
scroll to position [3, 2]
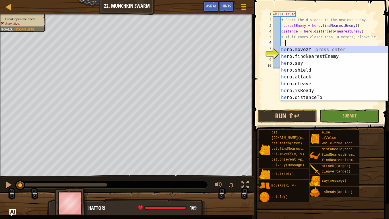
type textarea "h"
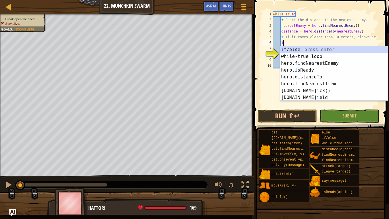
scroll to position [3, 1]
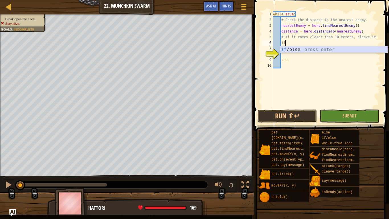
click at [298, 48] on div "if /else press enter" at bounding box center [334, 56] width 108 height 21
type textarea "if enemy:"
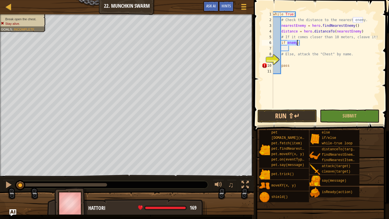
click at [304, 45] on div "while True : # Check the distance to the nearest enemy. nearestEnemy = hero . f…" at bounding box center [326, 65] width 109 height 108
click at [291, 49] on div "while True : # Check the distance to the nearest enemy. nearestEnemy = hero . f…" at bounding box center [326, 65] width 109 height 108
click at [303, 45] on div "while True : # Check the distance to the nearest enemy. nearestEnemy = hero . f…" at bounding box center [326, 65] width 109 height 108
type textarea "if enemy:"
click at [299, 47] on div "while True : # Check the distance to the nearest enemy. nearestEnemy = hero . f…" at bounding box center [326, 65] width 109 height 108
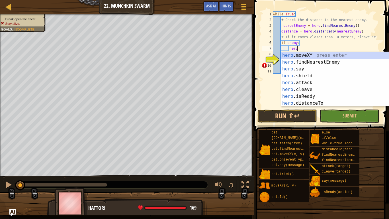
scroll to position [3, 3]
click at [306, 102] on div "hero .moveXY press enter hero .findNearestEnemy press enter hero .say press ent…" at bounding box center [335, 86] width 108 height 68
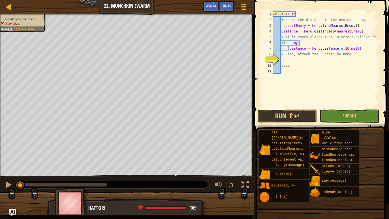
scroll to position [3, 12]
type textarea "distance = hero.distanceTo(10 meters)"
click at [366, 48] on div "while True : # Check the distance to the nearest enemy. nearestEnemy = hero . f…" at bounding box center [326, 65] width 109 height 108
click at [294, 58] on div "while True : # Check the distance to the nearest enemy. nearestEnemy = hero . f…" at bounding box center [326, 65] width 109 height 108
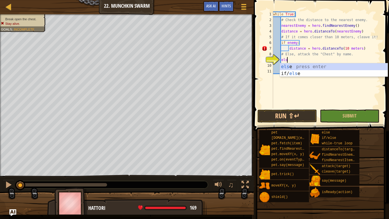
scroll to position [3, 2]
click at [293, 74] on div "else press enter if/ else press enter" at bounding box center [334, 76] width 108 height 27
type textarea "if enemy:"
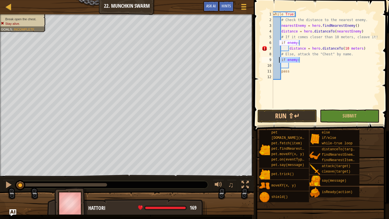
drag, startPoint x: 302, startPoint y: 59, endPoint x: 280, endPoint y: 60, distance: 22.0
click at [280, 60] on div "while True : # Check the distance to the nearest enemy. nearestEnemy = hero . f…" at bounding box center [326, 65] width 109 height 108
type textarea "# Else, attack the "Chest" by name."
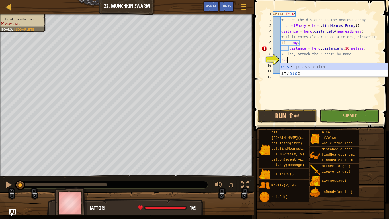
type textarea "else"
click at [285, 68] on div "else press enter if/ else press enter" at bounding box center [334, 76] width 108 height 27
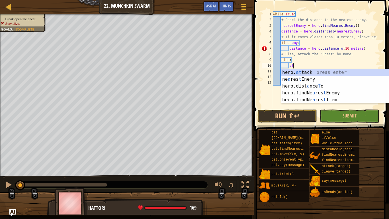
scroll to position [3, 3]
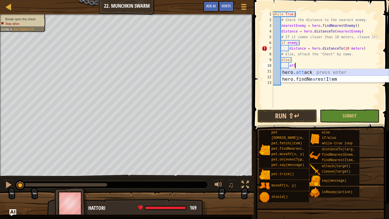
click at [295, 73] on div "hero. att ack press enter hero.findNe a res t I t em press enter" at bounding box center [335, 82] width 108 height 27
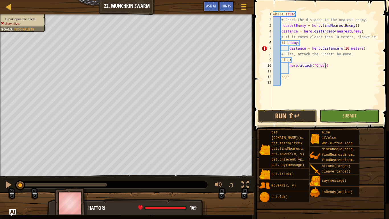
scroll to position [3, 8]
click at [231, 4] on span "Hints" at bounding box center [226, 5] width 9 height 5
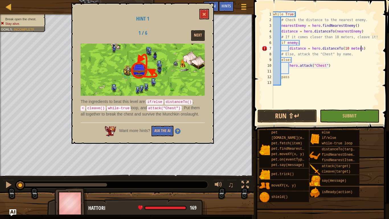
click at [361, 50] on div "while True : # Check the distance to the nearest enemy. nearestEnemy = hero . f…" at bounding box center [326, 65] width 109 height 108
type textarea "distance = hero.distanceTo(10)"
click at [345, 116] on span "Submit" at bounding box center [350, 116] width 14 height 6
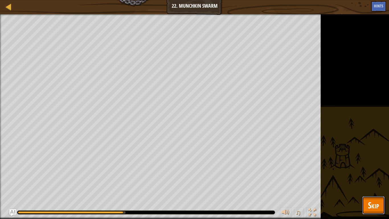
click at [372, 180] on span "Skip" at bounding box center [373, 205] width 11 height 12
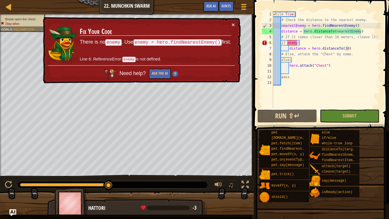
click at [352, 48] on div "while True : # Check the distance to the nearest enemy. nearestEnemy = hero . f…" at bounding box center [326, 65] width 109 height 108
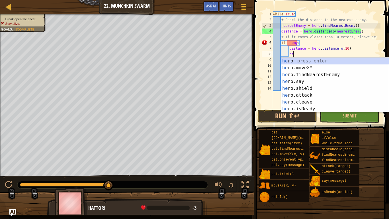
scroll to position [3, 3]
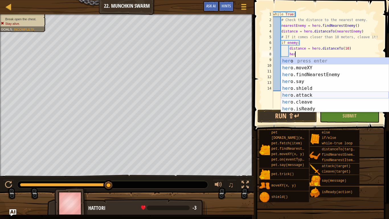
click at [300, 93] on div "her o press enter her o.moveXY press enter her o.findNearestEnemy press enter h…" at bounding box center [335, 92] width 108 height 68
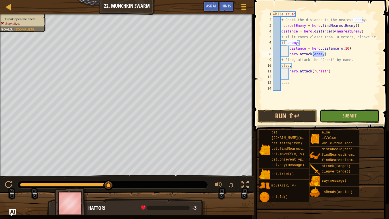
click at [329, 119] on button "Submit" at bounding box center [350, 115] width 60 height 13
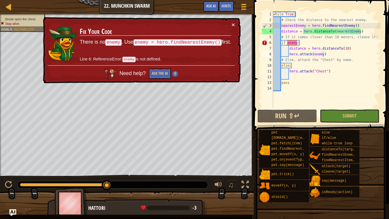
click at [297, 45] on div "while True : # Check the distance to the nearest enemy. nearestEnemy = hero . f…" at bounding box center [326, 65] width 109 height 108
click at [302, 44] on div "while True : # Check the distance to the nearest enemy. nearestEnemy = hero . f…" at bounding box center [326, 65] width 109 height 108
click at [155, 71] on button "Ask the AI" at bounding box center [160, 73] width 22 height 11
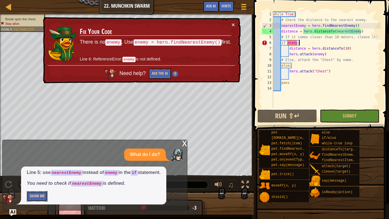
click at [42, 180] on button "Show Me" at bounding box center [37, 196] width 21 height 11
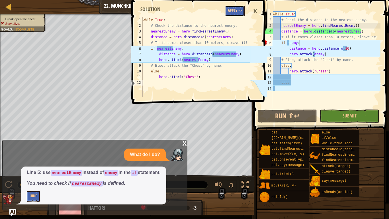
click at [235, 13] on button "Apply =>" at bounding box center [235, 11] width 20 height 11
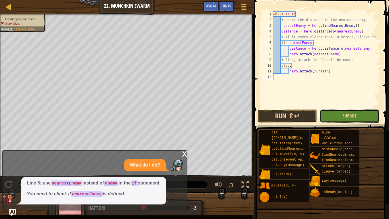
click at [334, 119] on button "Submit" at bounding box center [350, 115] width 60 height 13
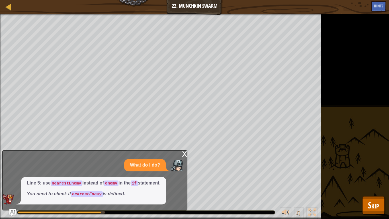
click at [183, 154] on div "x" at bounding box center [184, 154] width 5 height 6
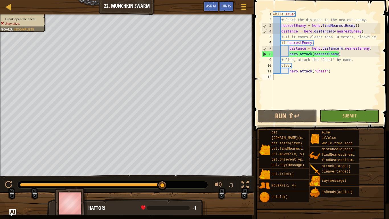
click at [307, 54] on div "while True : # Check the distance to the nearest enemy. nearestEnemy = hero . f…" at bounding box center [326, 65] width 109 height 108
click at [310, 54] on div "while True : # Check the distance to the nearest enemy. nearestEnemy = hero . f…" at bounding box center [326, 65] width 109 height 108
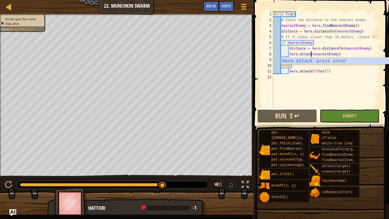
scroll to position [3, 5]
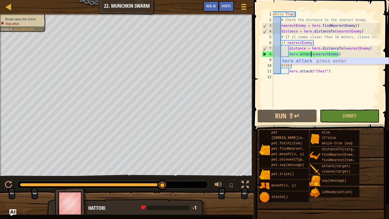
click at [310, 62] on div "hero.attack press enter" at bounding box center [335, 68] width 108 height 21
type textarea "hero.attack(enemy)(nearestEnemy)"
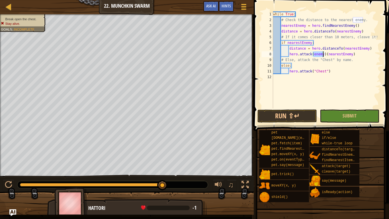
click at [355, 55] on div "while True : # Check the distance to the nearest enemy. nearestEnemy = hero . f…" at bounding box center [326, 65] width 109 height 108
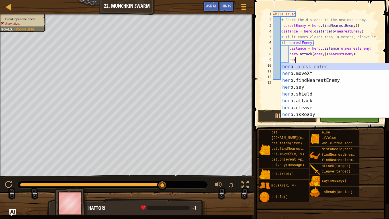
scroll to position [3, 3]
click at [305, 108] on div "her o press enter her o.moveXY press enter her o.findNearestEnemy press enter h…" at bounding box center [335, 97] width 108 height 68
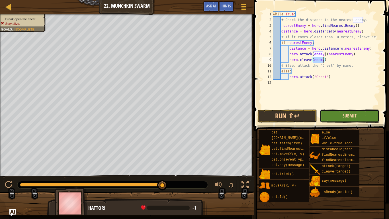
click at [354, 117] on span "Submit" at bounding box center [350, 116] width 14 height 6
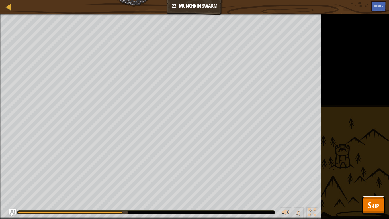
click at [375, 180] on span "Skip" at bounding box center [373, 205] width 11 height 12
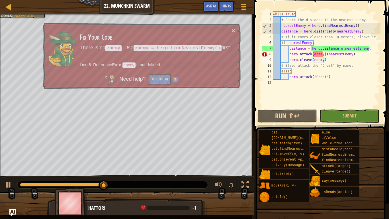
click at [331, 62] on div "while True : # Check the distance to the nearest enemy. nearestEnemy = hero . f…" at bounding box center [326, 65] width 109 height 108
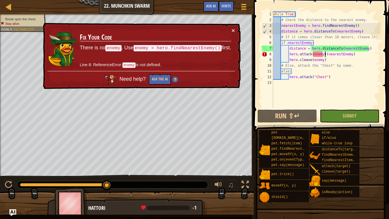
click at [325, 55] on div "while True : # Check the distance to the nearest enemy. nearestEnemy = hero . f…" at bounding box center [326, 65] width 109 height 108
click at [326, 54] on div "while True : # Check the distance to the nearest enemy. nearestEnemy = hero . f…" at bounding box center [326, 65] width 109 height 108
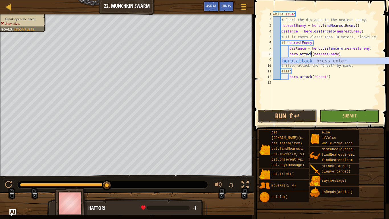
scroll to position [3, 5]
click at [336, 118] on button "Submit" at bounding box center [350, 115] width 60 height 13
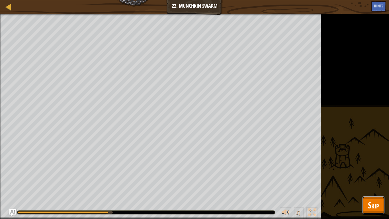
click at [375, 180] on span "Skip" at bounding box center [373, 205] width 11 height 12
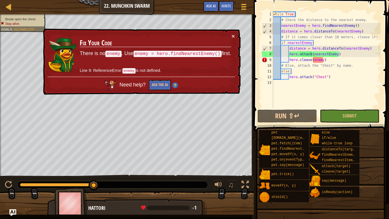
type textarea "hero.cleave(enemy)"
drag, startPoint x: 331, startPoint y: 61, endPoint x: 288, endPoint y: 60, distance: 43.1
click at [288, 60] on div "while True : # Check the distance to the nearest enemy. nearestEnemy = hero . f…" at bounding box center [326, 65] width 109 height 108
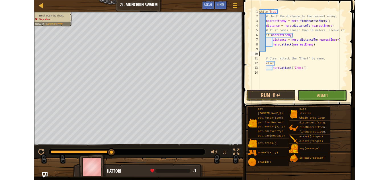
scroll to position [3, 0]
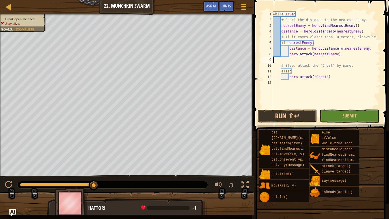
type textarea "hero.attack(nearestEnemy)"
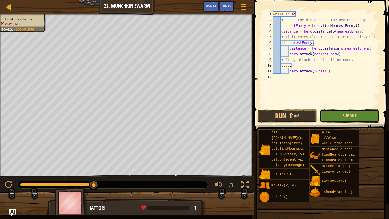
click at [333, 113] on button "Submit" at bounding box center [350, 115] width 60 height 13
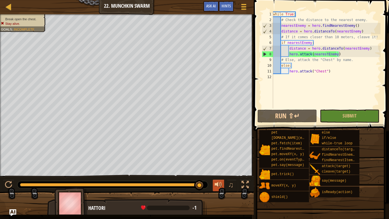
drag, startPoint x: 201, startPoint y: 185, endPoint x: 214, endPoint y: 186, distance: 12.9
click at [214, 7] on span "Ask AI" at bounding box center [211, 5] width 10 height 5
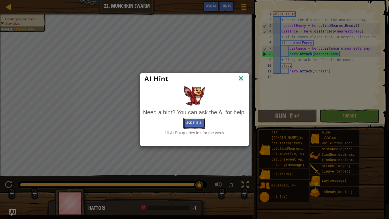
click at [198, 121] on button "Ask the AI" at bounding box center [195, 123] width 22 height 11
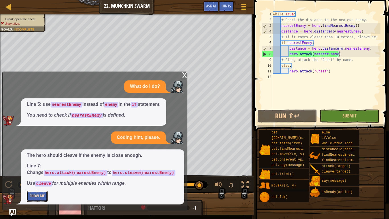
click at [31, 180] on button "Show Me" at bounding box center [37, 196] width 21 height 11
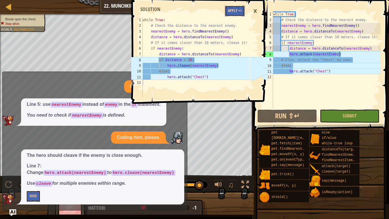
click at [237, 14] on button "Apply =>" at bounding box center [235, 11] width 20 height 11
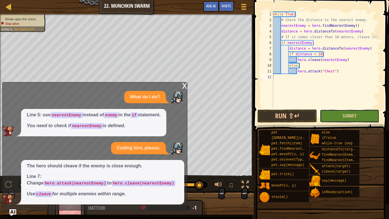
click at [341, 119] on button "Submit" at bounding box center [350, 115] width 60 height 13
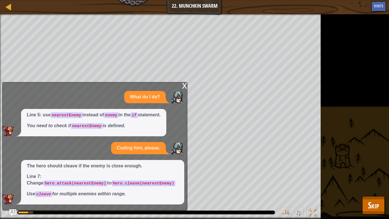
click at [183, 85] on div "x" at bounding box center [184, 85] width 5 height 6
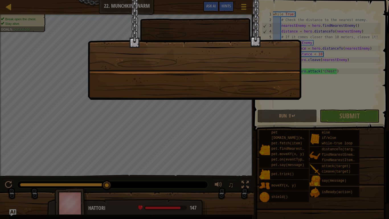
click at [223, 66] on div at bounding box center [195, 50] width 214 height 100
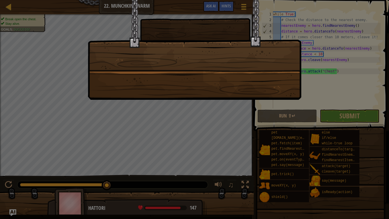
click at [223, 66] on div at bounding box center [195, 50] width 214 height 100
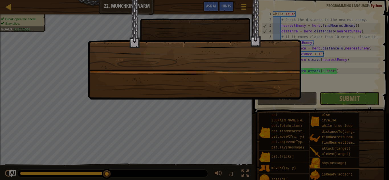
click at [312, 101] on div at bounding box center [194, 90] width 389 height 180
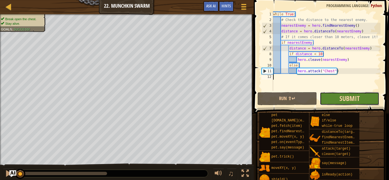
click at [358, 100] on span "Submit" at bounding box center [350, 98] width 20 height 9
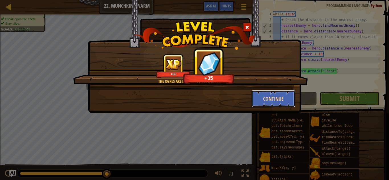
click at [272, 102] on button "Continue" at bounding box center [274, 98] width 44 height 17
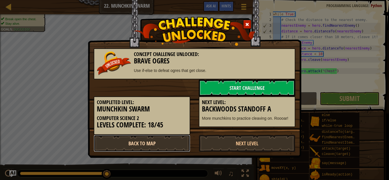
click at [131, 145] on link "Back to Map" at bounding box center [142, 143] width 97 height 17
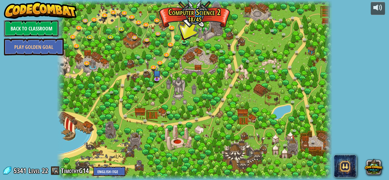
click at [54, 28] on link "Back to Classroom" at bounding box center [31, 28] width 55 height 17
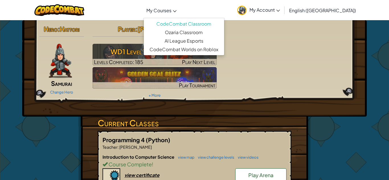
click at [172, 11] on span "My Courses" at bounding box center [159, 10] width 25 height 6
click at [195, 23] on link "CodeCombat Classroom" at bounding box center [184, 24] width 80 height 9
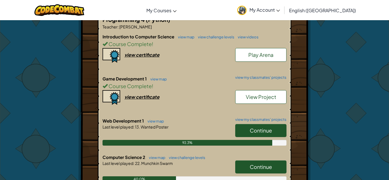
scroll to position [123, 0]
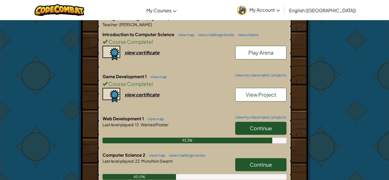
click at [263, 162] on span "Continue" at bounding box center [261, 165] width 22 height 7
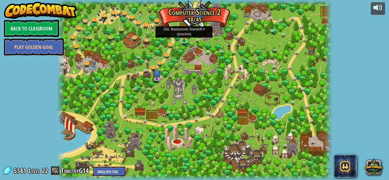
click at [183, 40] on img at bounding box center [184, 34] width 7 height 15
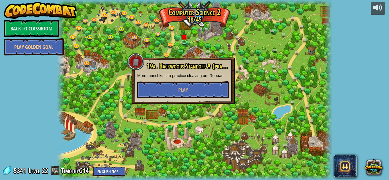
click at [172, 99] on div "19a. Backwoods Standoff A (practice) More munchkins to practice cleaving on. Ro…" at bounding box center [183, 81] width 103 height 47
click at [178, 92] on button "Play" at bounding box center [183, 90] width 92 height 17
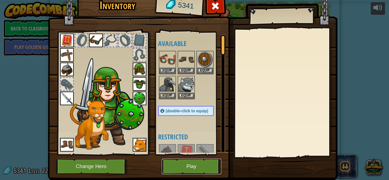
click at [194, 163] on button "Play" at bounding box center [192, 167] width 60 height 16
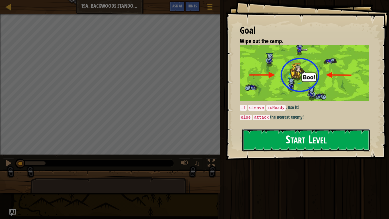
click at [303, 139] on button "Start Level" at bounding box center [307, 140] width 128 height 23
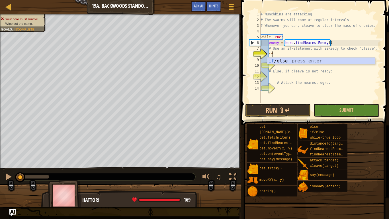
scroll to position [3, 1]
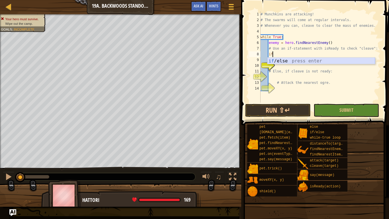
click at [281, 61] on div "if /else press enter" at bounding box center [322, 68] width 108 height 21
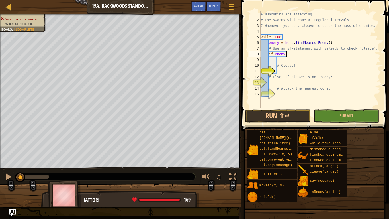
click at [290, 55] on div "# Munchkins are attacking! # The swarms will come at regular intervals. # Whene…" at bounding box center [320, 65] width 121 height 108
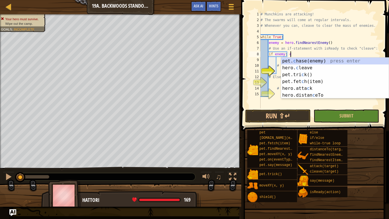
scroll to position [3, 4]
click at [290, 70] on div "pet. c hase(enemy) press enter hero. c leave press enter pet.tri c k() press en…" at bounding box center [335, 85] width 108 height 55
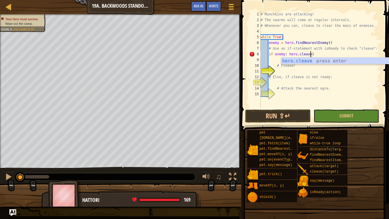
click at [329, 54] on div "# Munchkins are attacking! # The swarms will come at regular intervals. # Whene…" at bounding box center [320, 65] width 121 height 108
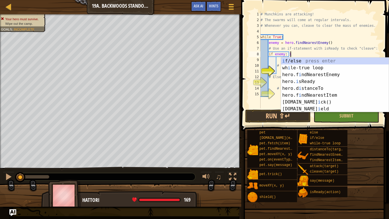
scroll to position [3, 4]
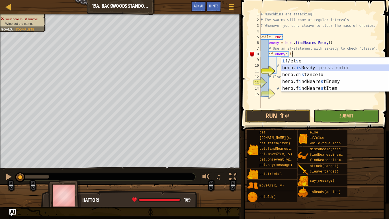
click at [316, 69] on div "i f/el s e press enter hero. is Ready press enter hero.d is tanceTo press enter…" at bounding box center [335, 82] width 108 height 48
type textarea "if enemy: hero.isReady("cleave")"
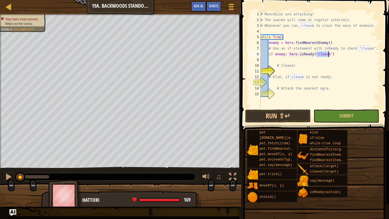
click at [294, 59] on div "# Munchkins are attacking! # The swarms will come at regular intervals. # Whene…" at bounding box center [320, 65] width 121 height 108
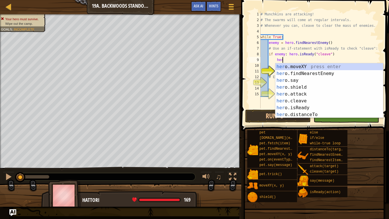
scroll to position [3, 3]
click at [300, 92] on div "her o.moveXY press enter her o.findNearestEnemy press enter her o.say press ent…" at bounding box center [330, 97] width 108 height 68
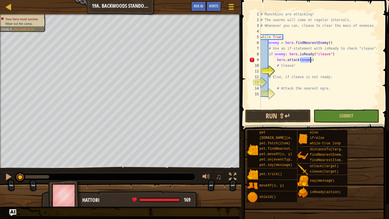
click at [297, 60] on div "# Munchkins are attacking! # The swarms will come at regular intervals. # Whene…" at bounding box center [320, 65] width 121 height 108
click at [298, 60] on div "# Munchkins are attacking! # The swarms will come at regular intervals. # Whene…" at bounding box center [320, 65] width 121 height 108
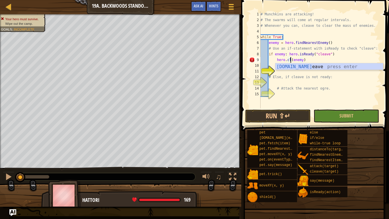
scroll to position [3, 5]
click at [299, 68] on div "hero.cl eave press enter" at bounding box center [330, 73] width 108 height 21
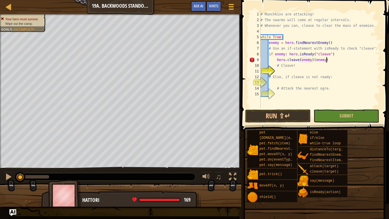
click at [329, 59] on div "# Munchkins are attacking! # The swarms will come at regular intervals. # Whene…" at bounding box center [320, 65] width 121 height 108
drag, startPoint x: 329, startPoint y: 59, endPoint x: 314, endPoint y: 58, distance: 15.2
click at [314, 58] on div "# Munchkins are attacking! # The swarms will come at regular intervals. # Whene…" at bounding box center [320, 65] width 121 height 108
type textarea "hero.cleave(enemy)"
click at [277, 80] on div "# Munchkins are attacking! # The swarms will come at regular intervals. # Whene…" at bounding box center [320, 65] width 121 height 108
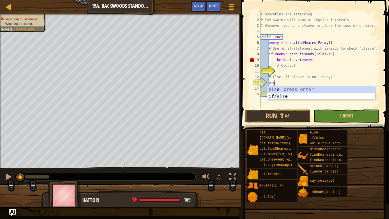
type textarea "else"
click at [278, 88] on div "else press enter if/ else press enter" at bounding box center [322, 99] width 108 height 27
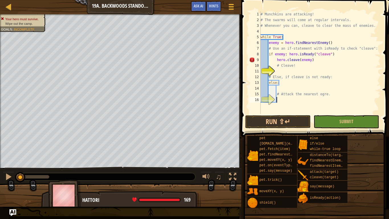
click at [277, 99] on div "# Munchkins are attacking! # The swarms will come at regular intervals. # Whene…" at bounding box center [320, 68] width 121 height 114
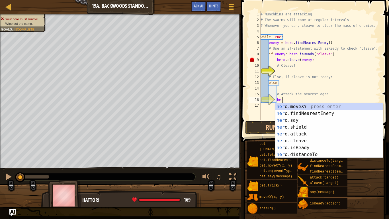
scroll to position [3, 3]
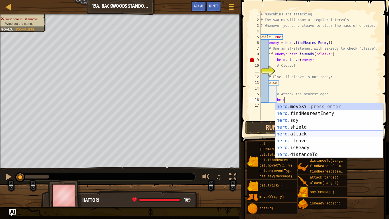
click at [291, 136] on div "hero .moveXY press enter hero .findNearestEnemy press enter hero .say press ent…" at bounding box center [330, 137] width 108 height 68
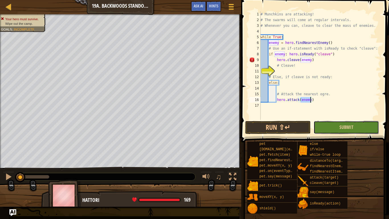
click at [336, 127] on button "Submit" at bounding box center [347, 127] width 66 height 13
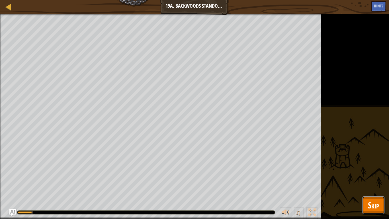
click at [377, 180] on span "Skip" at bounding box center [373, 205] width 11 height 12
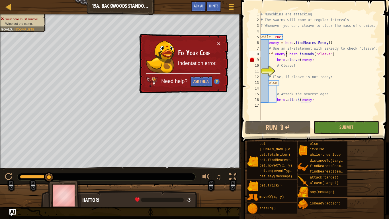
click at [287, 53] on div "# Munchkins are attacking! # The swarms will come at regular intervals. # Whene…" at bounding box center [320, 71] width 121 height 120
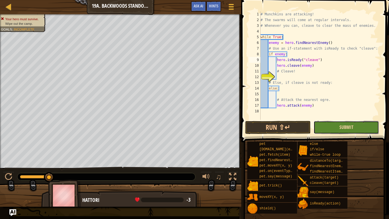
click at [344, 129] on span "Submit" at bounding box center [347, 127] width 14 height 6
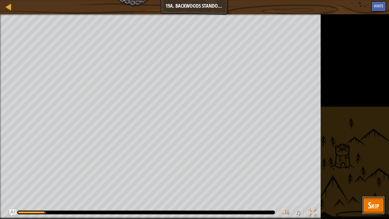
click at [380, 180] on button "Skip" at bounding box center [374, 205] width 23 height 18
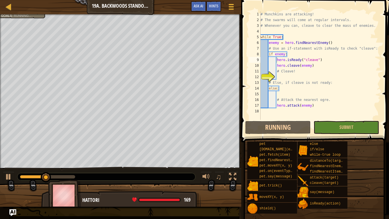
type textarea "hero.attack(enemy)"
click at [286, 106] on div "# Munchkins are attacking! # The swarms will come at regular intervals. # Whene…" at bounding box center [320, 71] width 121 height 120
click at [279, 92] on div "# Munchkins are attacking! # The swarms will come at regular intervals. # Whene…" at bounding box center [320, 71] width 121 height 120
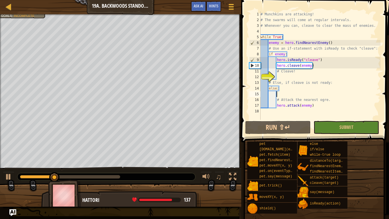
click at [281, 90] on div "# Munchkins are attacking! # The swarms will come at regular intervals. # Whene…" at bounding box center [320, 71] width 121 height 120
type textarea "else:"
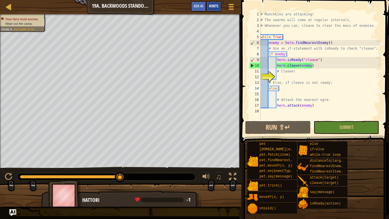
click at [212, 9] on div "Hints" at bounding box center [213, 6] width 15 height 11
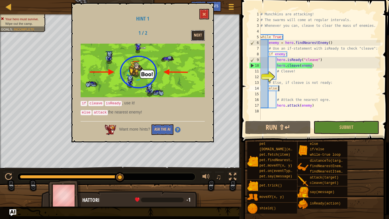
click at [196, 35] on button "Next" at bounding box center [198, 35] width 14 height 11
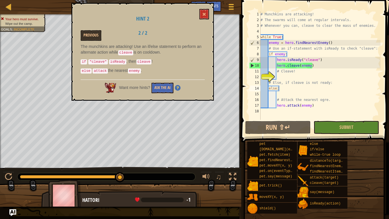
click at [284, 95] on div "# Munchkins are attacking! # The swarms will come at regular intervals. # Whene…" at bounding box center [320, 71] width 121 height 120
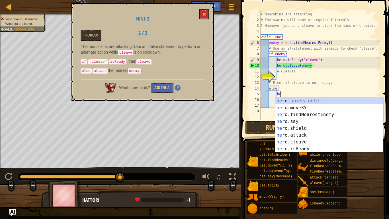
type textarea "her"
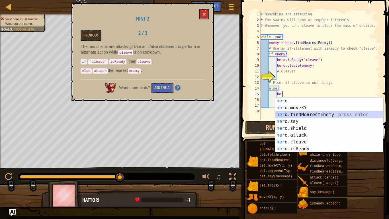
click at [296, 114] on div "her o press enter her o.moveXY press enter her o.findNearestEnemy press enter h…" at bounding box center [330, 131] width 108 height 68
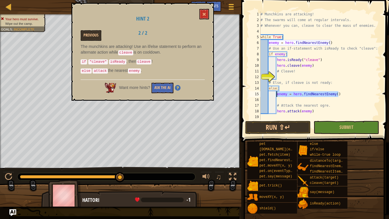
drag, startPoint x: 344, startPoint y: 92, endPoint x: 276, endPoint y: 93, distance: 67.6
click at [276, 93] on div "# Munchkins are attacking! # The swarms will come at regular intervals. # Whene…" at bounding box center [320, 71] width 121 height 120
type textarea "enemy = hero.findNearestEnemy()"
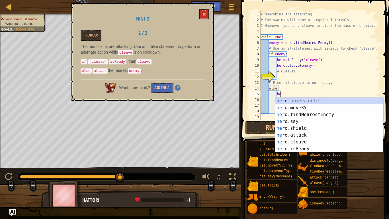
scroll to position [3, 3]
click at [300, 109] on div "her o press enter her o.moveXY press enter her o.findNearestEnemy press enter h…" at bounding box center [330, 131] width 108 height 68
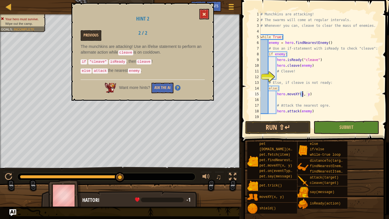
type textarea "hero.moveXY(x, y)"
click at [205, 14] on span at bounding box center [204, 14] width 4 height 4
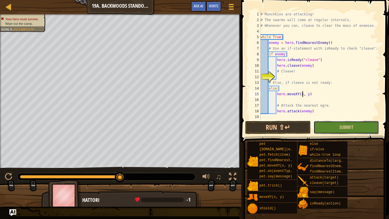
click at [332, 123] on button "Submit" at bounding box center [347, 127] width 66 height 13
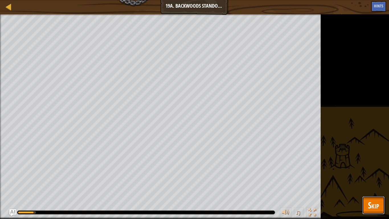
click at [369, 180] on span "Skip" at bounding box center [373, 205] width 11 height 12
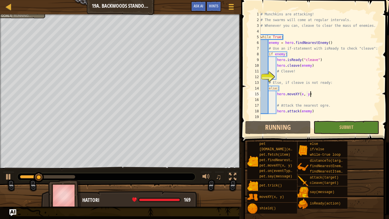
click at [315, 96] on div "# Munchkins are attacking! # The swarms will come at regular intervals. # Whene…" at bounding box center [320, 71] width 121 height 120
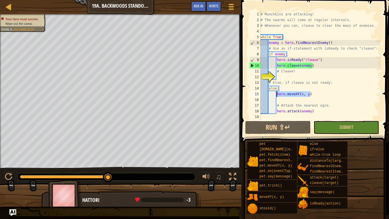
drag, startPoint x: 315, startPoint y: 96, endPoint x: 276, endPoint y: 95, distance: 38.5
click at [276, 95] on div "# Munchkins are attacking! # The swarms will come at regular intervals. # Whene…" at bounding box center [320, 71] width 121 height 120
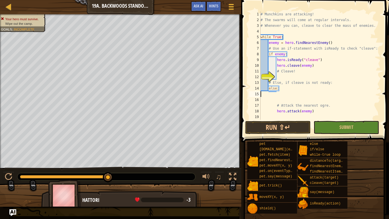
scroll to position [3, 0]
type textarea "else:"
click at [197, 9] on button "Ask AI" at bounding box center [198, 6] width 15 height 11
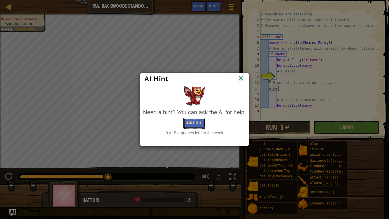
click at [194, 123] on button "Ask the AI" at bounding box center [195, 123] width 22 height 11
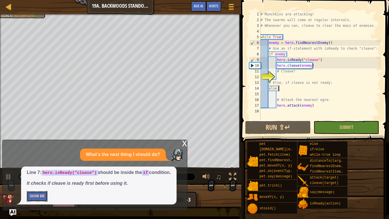
click at [45, 180] on button "Show Me" at bounding box center [37, 196] width 21 height 11
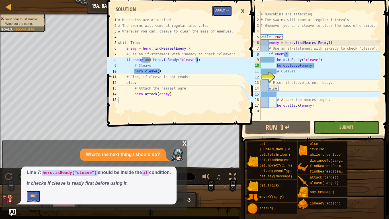
click at [227, 10] on button "Apply =>" at bounding box center [223, 11] width 20 height 11
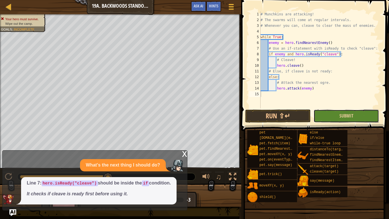
click at [334, 114] on button "Submit" at bounding box center [347, 115] width 66 height 13
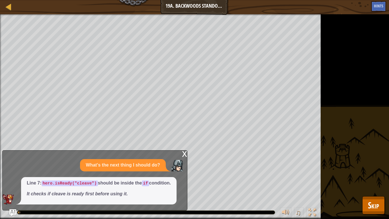
click at [186, 155] on div "x" at bounding box center [184, 154] width 5 height 6
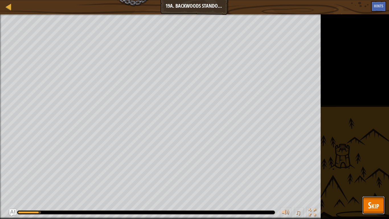
click at [365, 180] on button "Skip" at bounding box center [374, 205] width 23 height 18
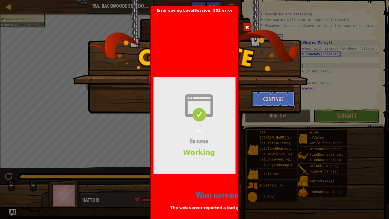
click at [275, 96] on button "Continue" at bounding box center [274, 98] width 44 height 17
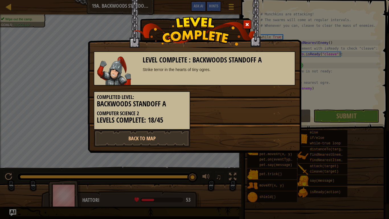
click at [246, 23] on span at bounding box center [247, 25] width 4 height 4
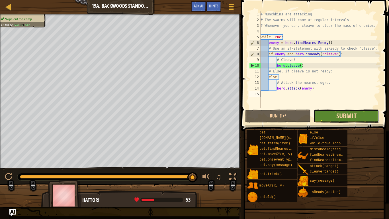
click at [343, 116] on span "Submit" at bounding box center [347, 115] width 20 height 9
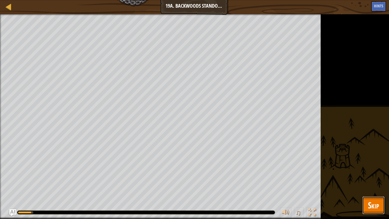
click at [372, 180] on span "Skip" at bounding box center [373, 205] width 11 height 12
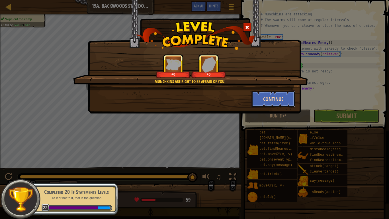
click at [280, 100] on button "Continue" at bounding box center [274, 98] width 44 height 17
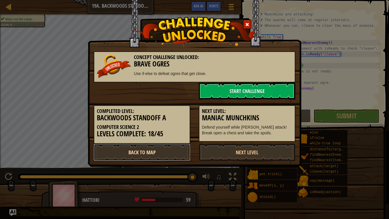
click at [142, 153] on link "Back to Map" at bounding box center [142, 152] width 97 height 17
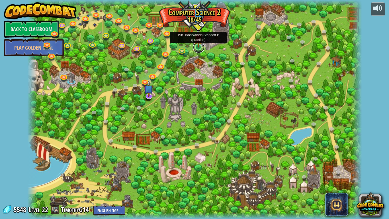
click at [198, 50] on link at bounding box center [198, 47] width 11 height 11
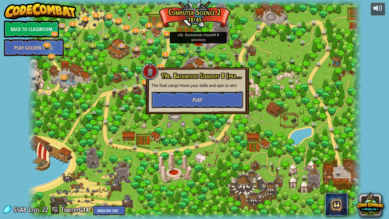
click at [168, 95] on button "Play" at bounding box center [198, 99] width 92 height 17
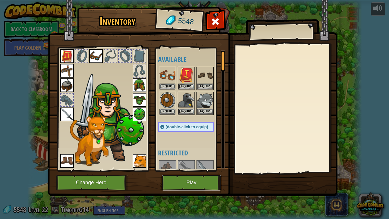
click at [202, 180] on button "Play" at bounding box center [192, 183] width 60 height 16
